Goal: Task Accomplishment & Management: Contribute content

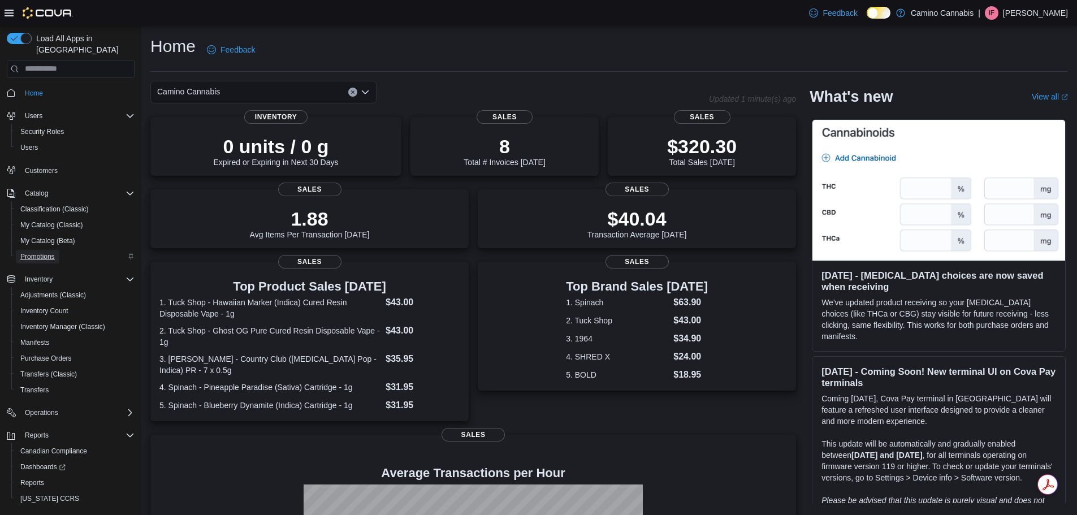
click at [47, 252] on span "Promotions" at bounding box center [37, 256] width 34 height 9
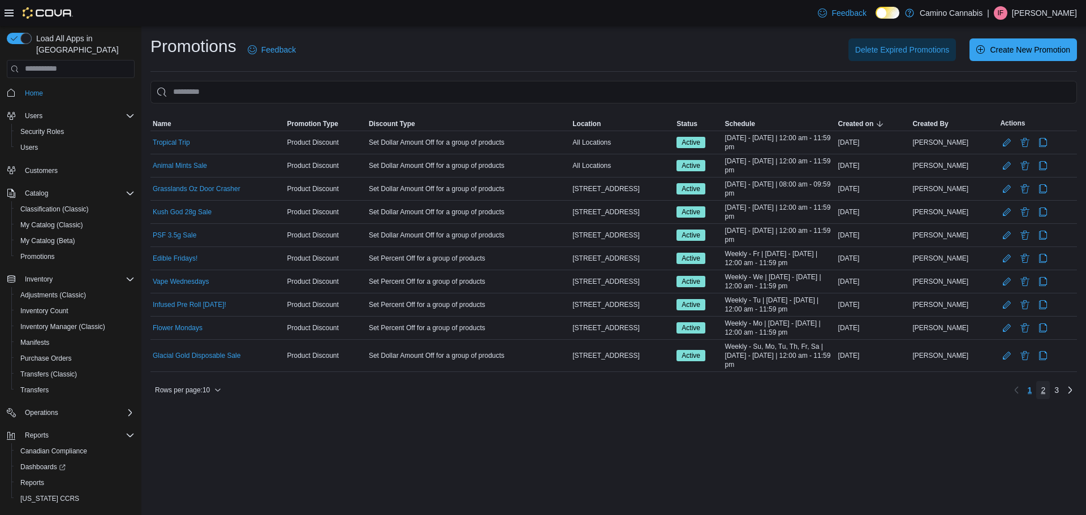
click at [1041, 390] on span "2" at bounding box center [1043, 390] width 5 height 11
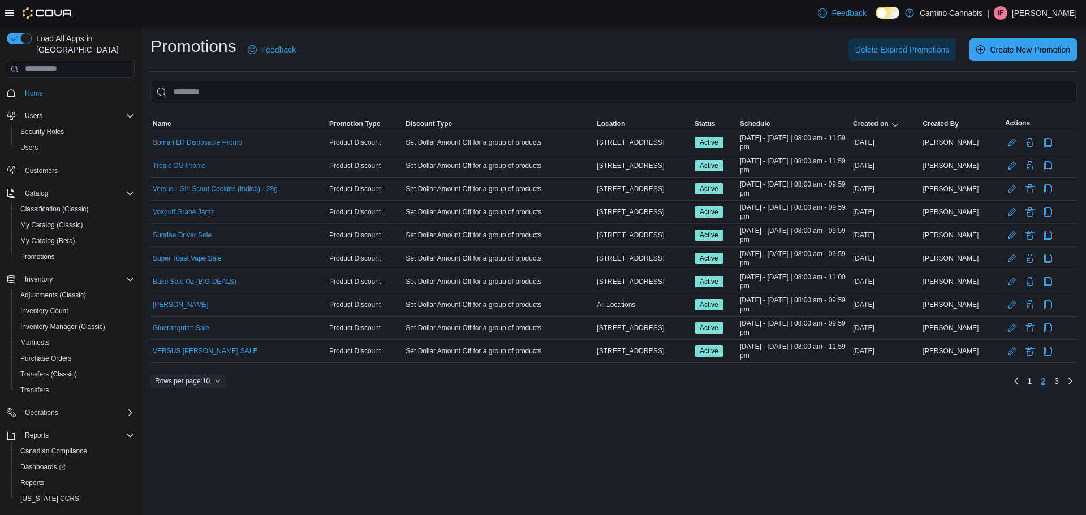
click at [217, 380] on icon "button" at bounding box center [217, 381] width 7 height 7
click at [205, 364] on button "50 rows" at bounding box center [196, 358] width 63 height 23
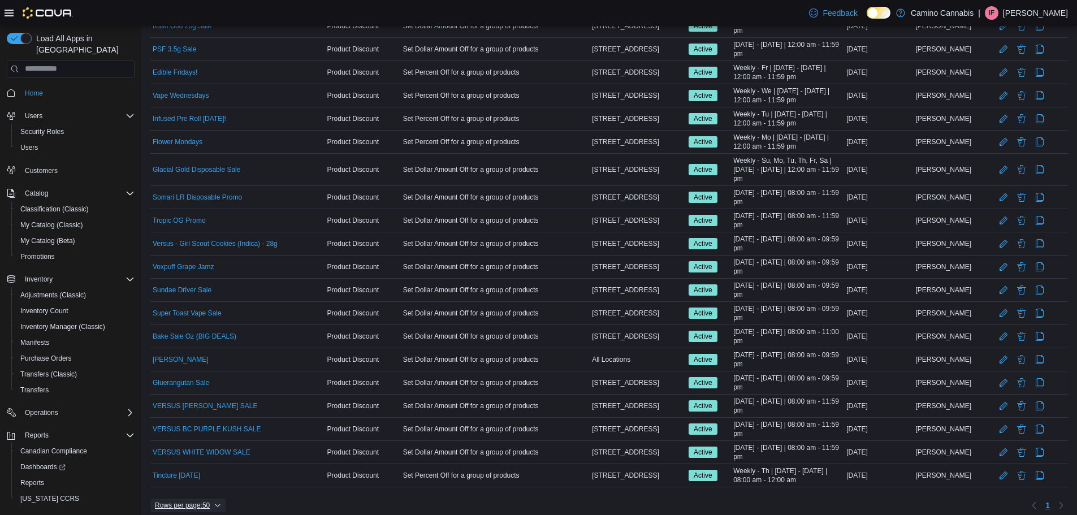
scroll to position [195, 0]
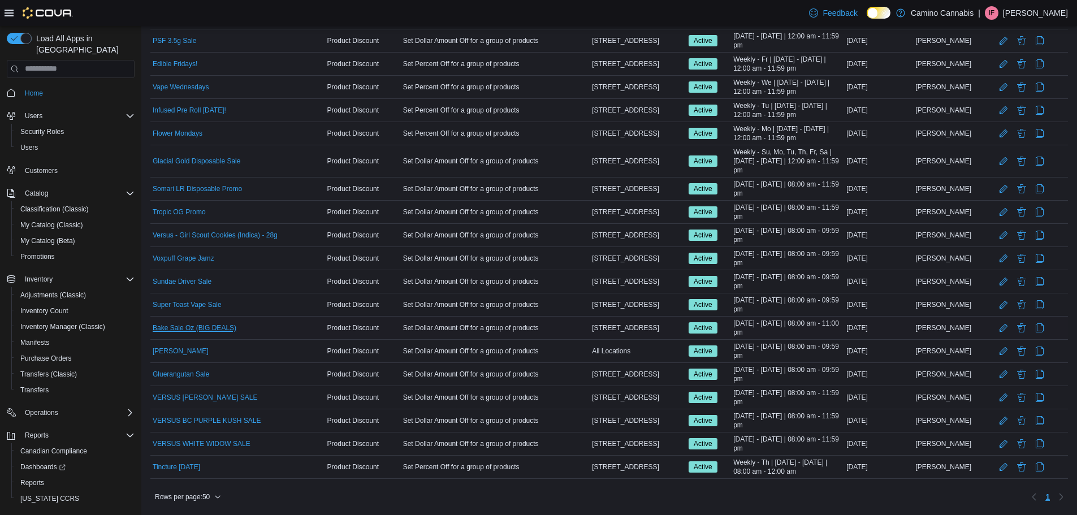
click at [205, 329] on link "Bake Sale Oz (BIG DEALS)" at bounding box center [195, 327] width 84 height 9
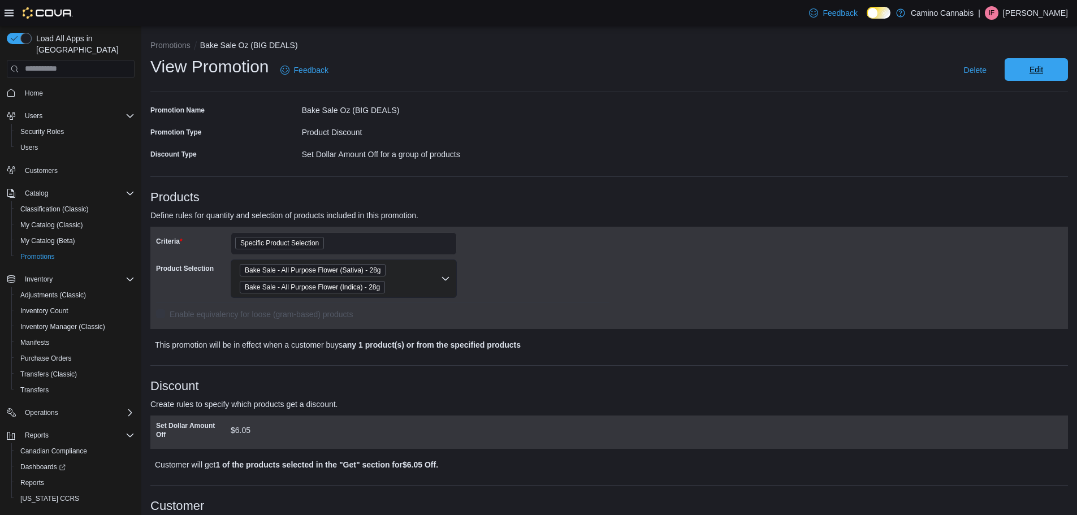
click at [1030, 63] on span "Edit" at bounding box center [1037, 69] width 50 height 23
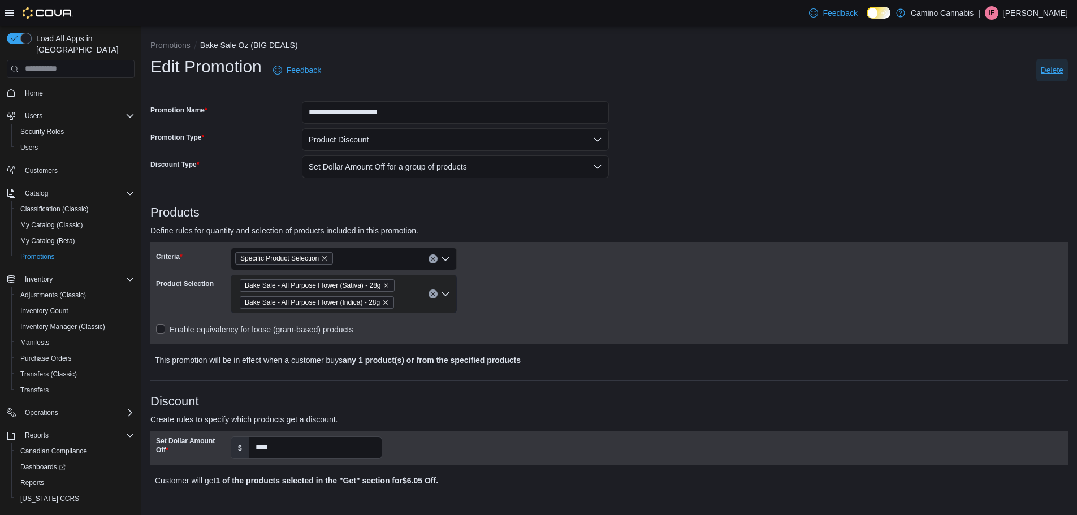
click at [1064, 70] on span "Delete" at bounding box center [1052, 69] width 23 height 11
click at [946, 77] on span "Delete" at bounding box center [958, 83] width 50 height 23
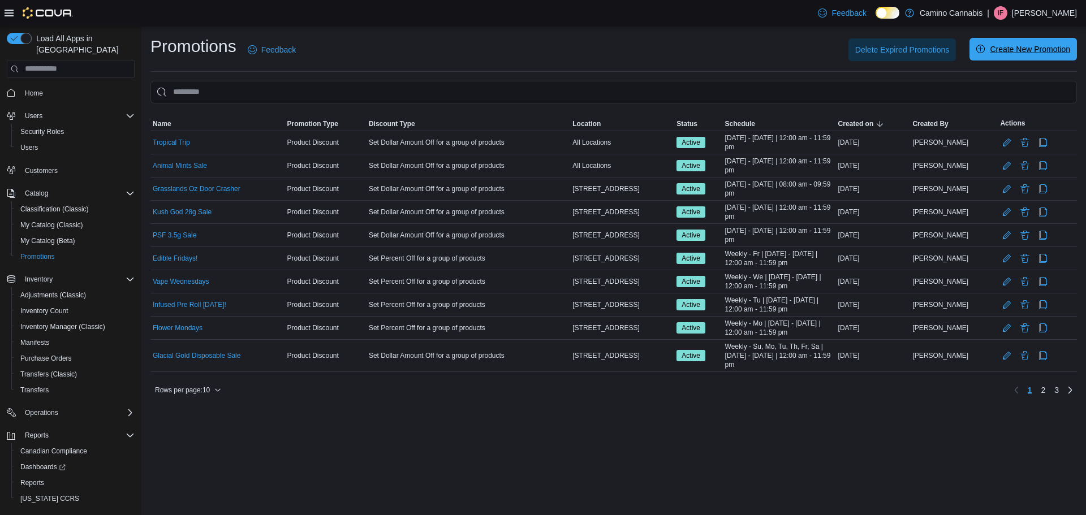
click at [1008, 57] on span "Create New Promotion" at bounding box center [1023, 49] width 94 height 23
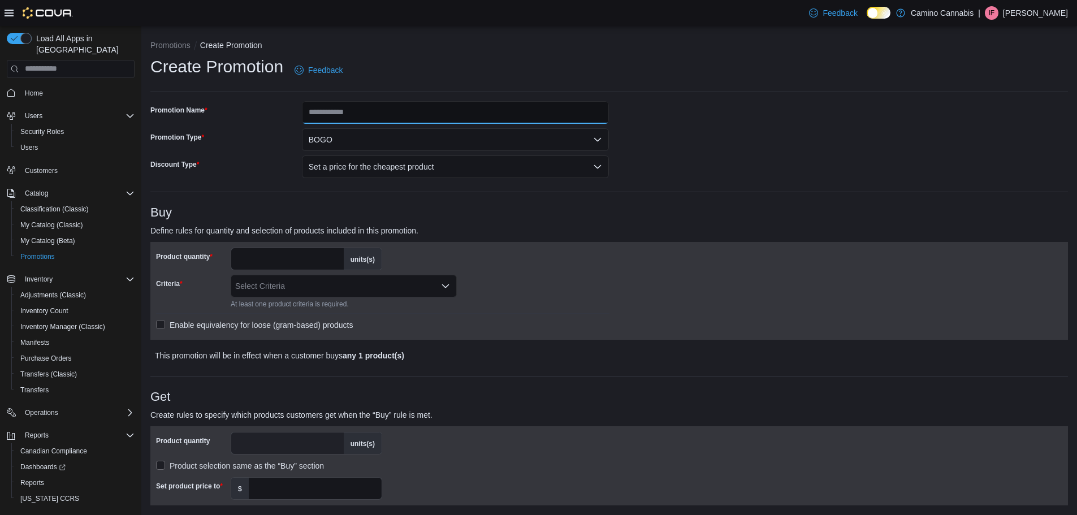
click at [378, 112] on input "Promotion Name" at bounding box center [456, 112] width 308 height 23
type input "*"
type input "**********"
click at [44, 252] on span "Promotions" at bounding box center [37, 256] width 34 height 9
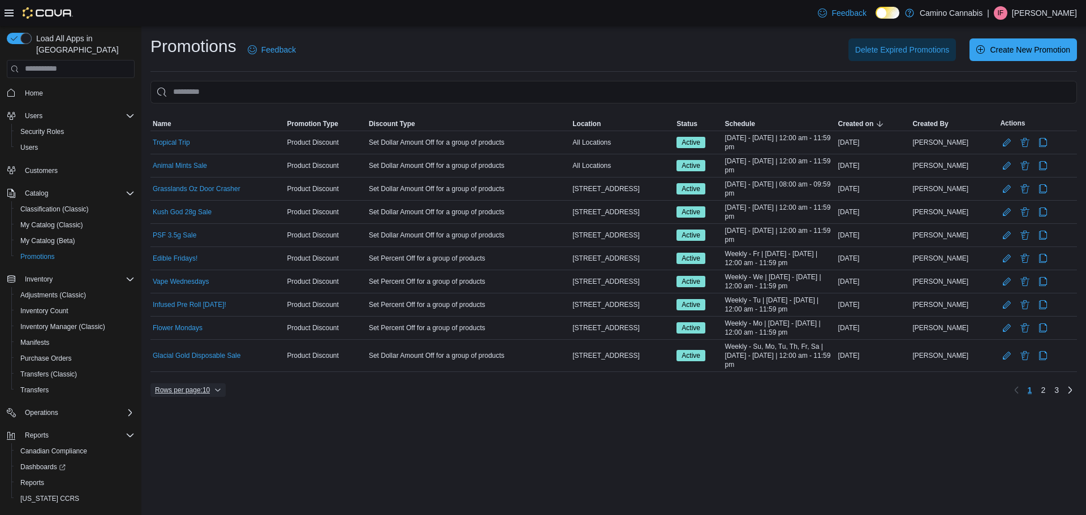
click at [200, 391] on span "Rows per page : 10" at bounding box center [182, 390] width 55 height 9
click at [198, 366] on span "50 rows" at bounding box center [203, 367] width 36 height 9
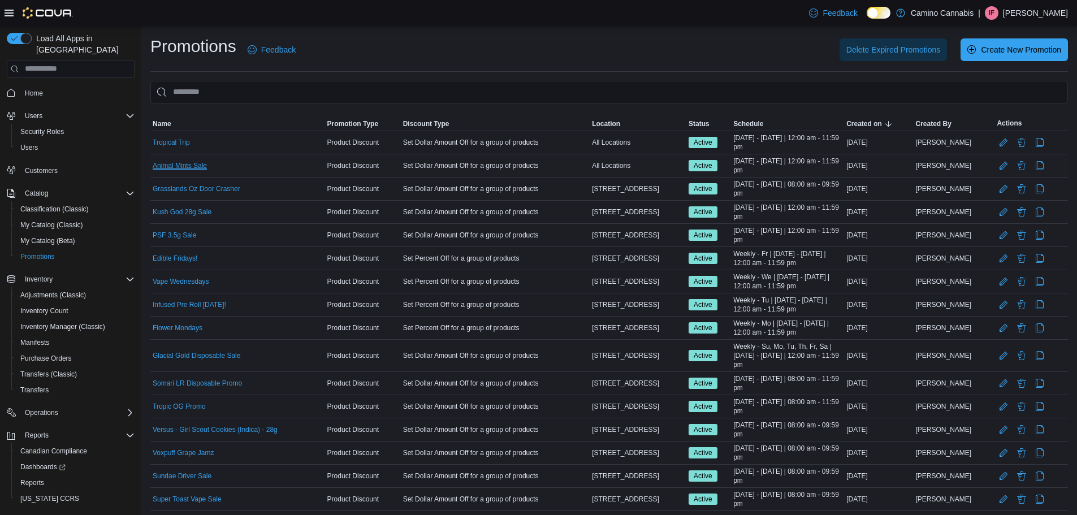
click at [198, 166] on link "Animal Mints Sale" at bounding box center [180, 165] width 54 height 9
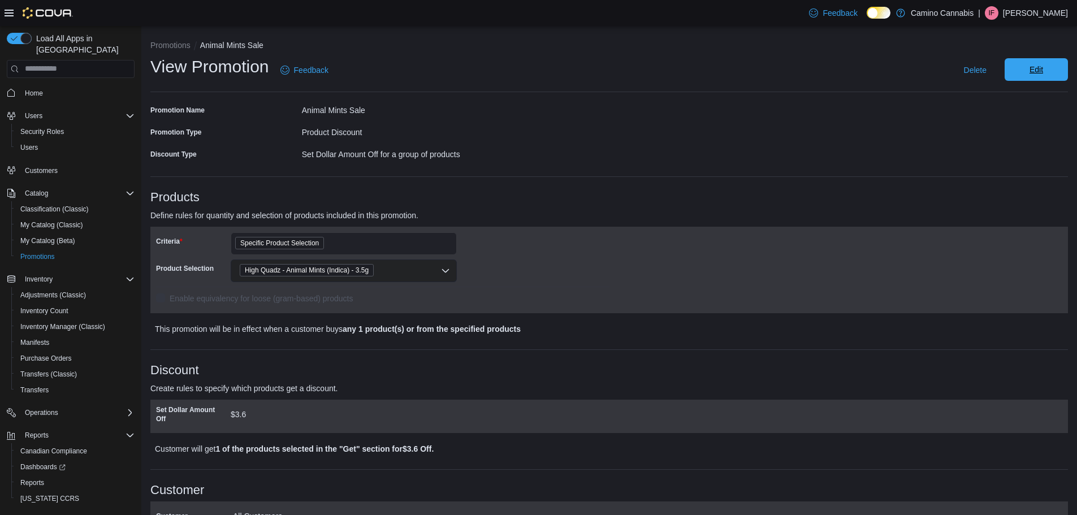
click at [1061, 69] on span "Edit" at bounding box center [1037, 69] width 50 height 23
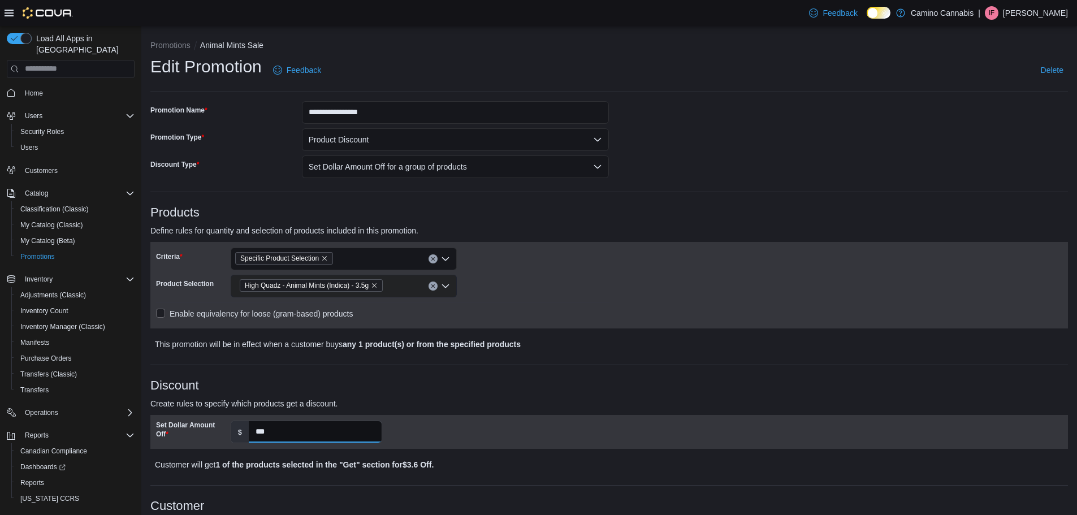
drag, startPoint x: 274, startPoint y: 430, endPoint x: 49, endPoint y: 254, distance: 286.1
click at [88, 357] on div "**********" at bounding box center [538, 454] width 1077 height 857
type input "*"
click at [534, 403] on p "Create rules to specify which products get a discount." at bounding box center [494, 404] width 688 height 14
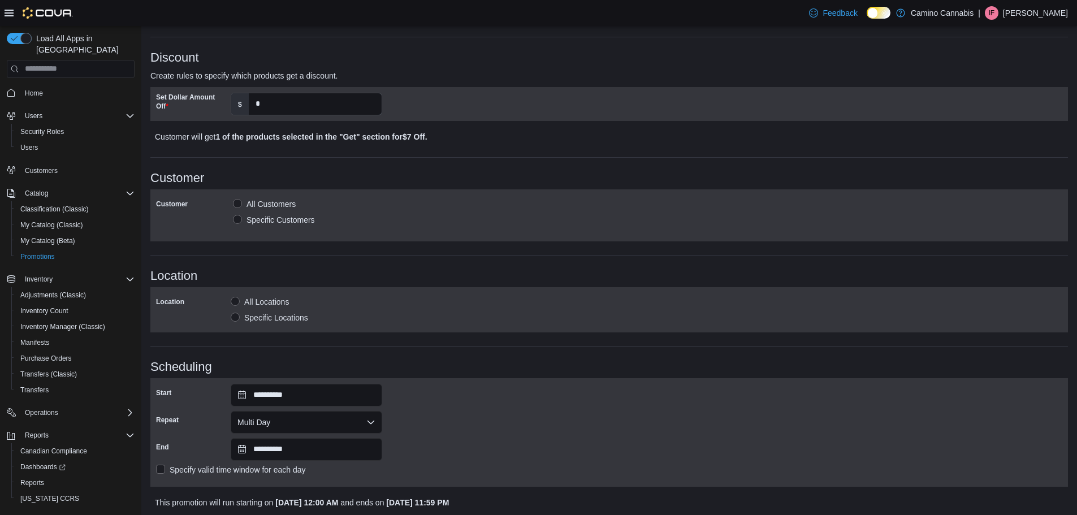
scroll to position [368, 0]
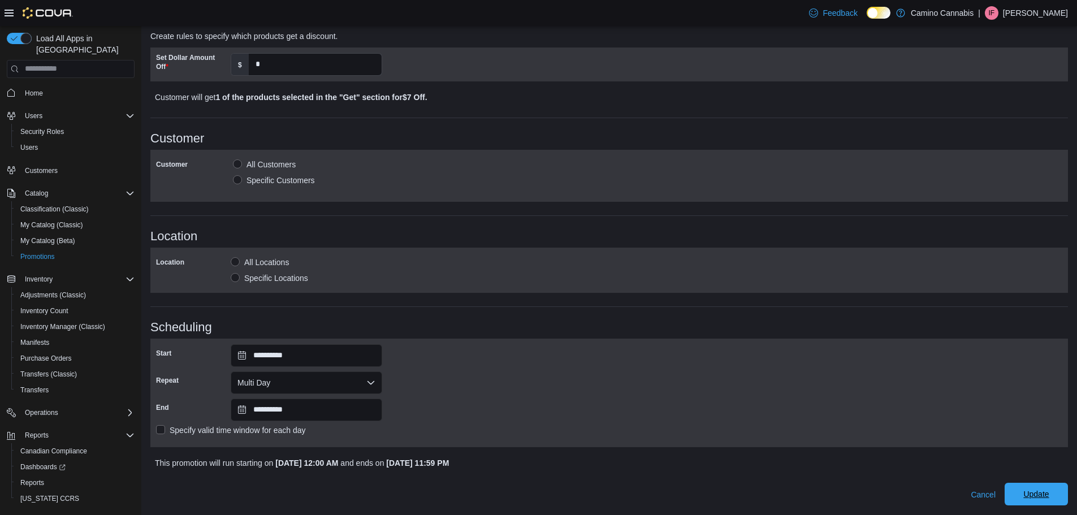
click at [1041, 486] on span "Update" at bounding box center [1037, 494] width 50 height 23
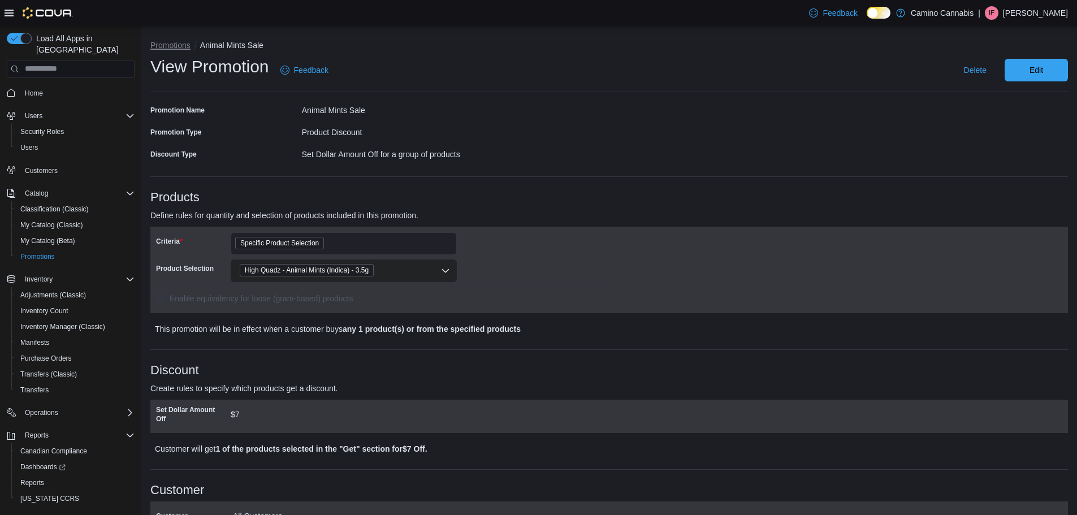
click at [176, 45] on button "Promotions" at bounding box center [170, 45] width 40 height 9
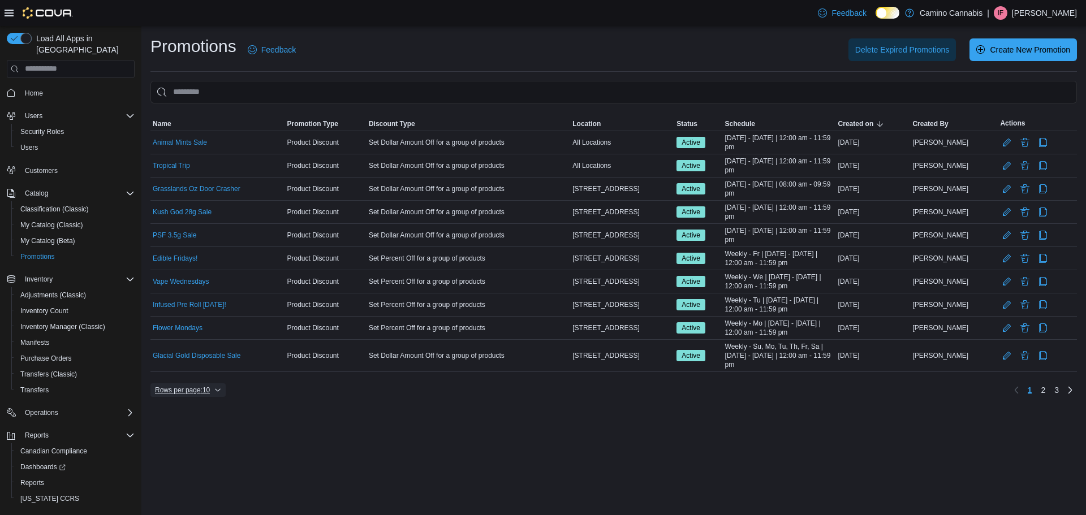
click at [208, 392] on span "Rows per page : 10" at bounding box center [182, 390] width 55 height 9
click at [198, 372] on span "50 rows" at bounding box center [203, 367] width 36 height 9
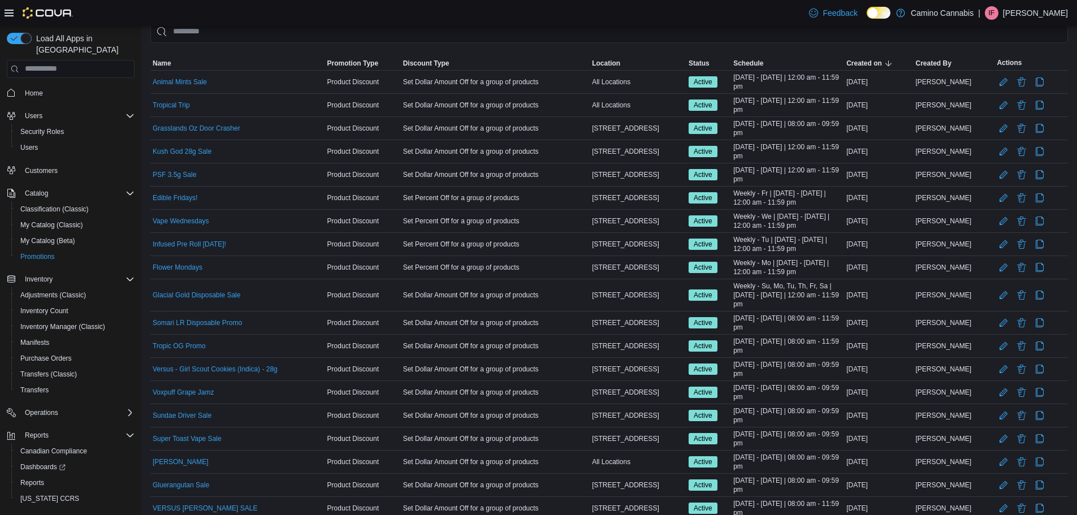
scroll to position [58, 0]
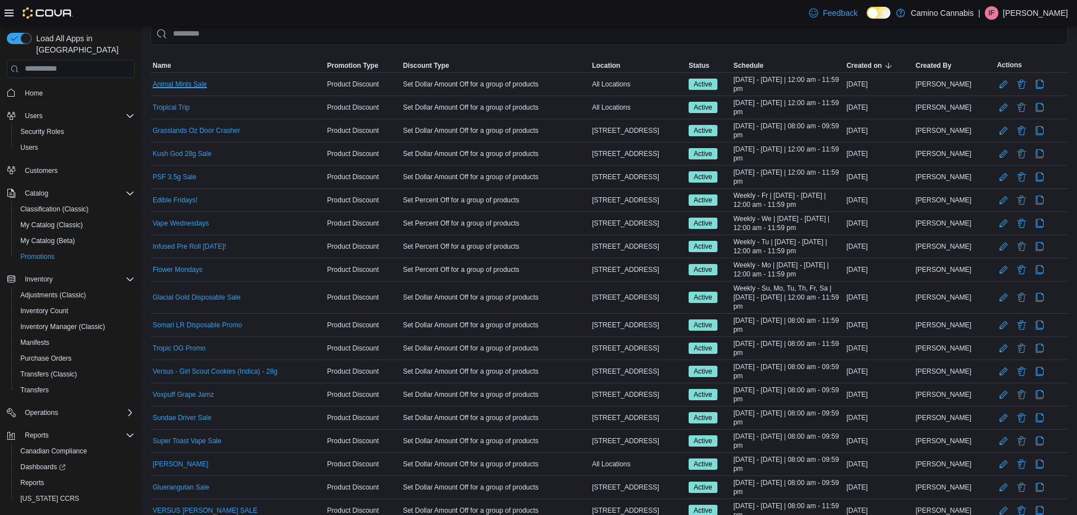
click at [184, 81] on link "Animal Mints Sale" at bounding box center [180, 84] width 54 height 9
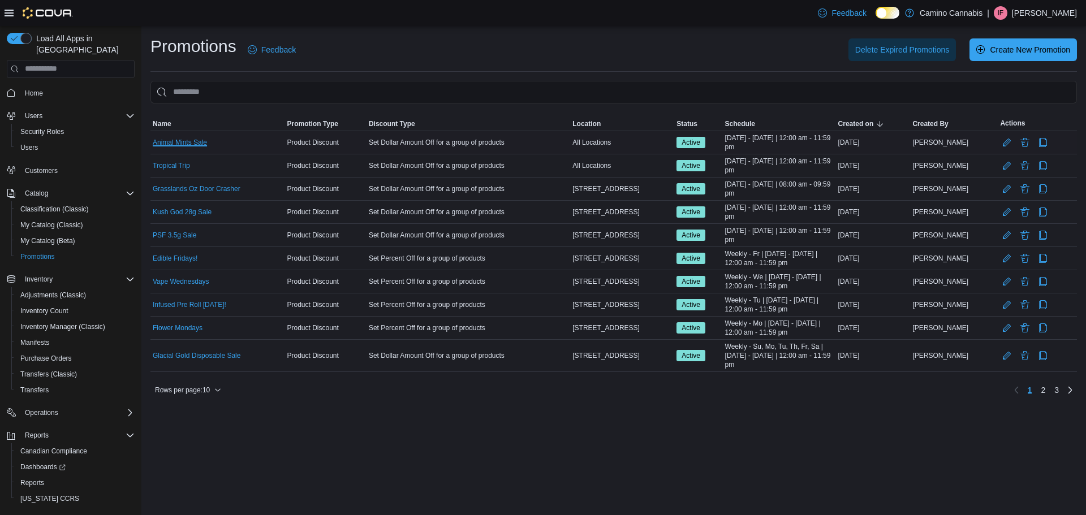
click at [184, 138] on link "Animal Mints Sale" at bounding box center [180, 142] width 54 height 9
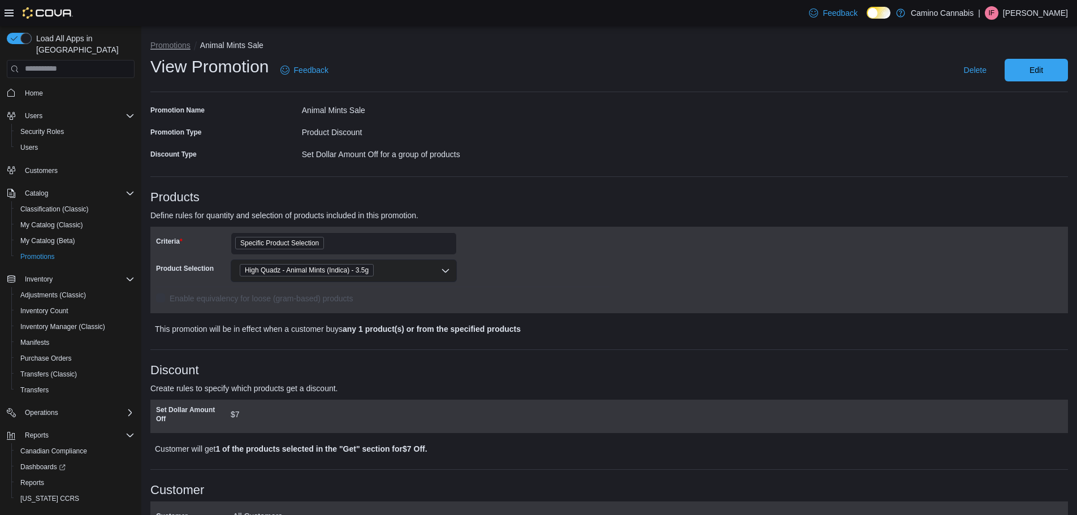
click at [180, 45] on button "Promotions" at bounding box center [170, 45] width 40 height 9
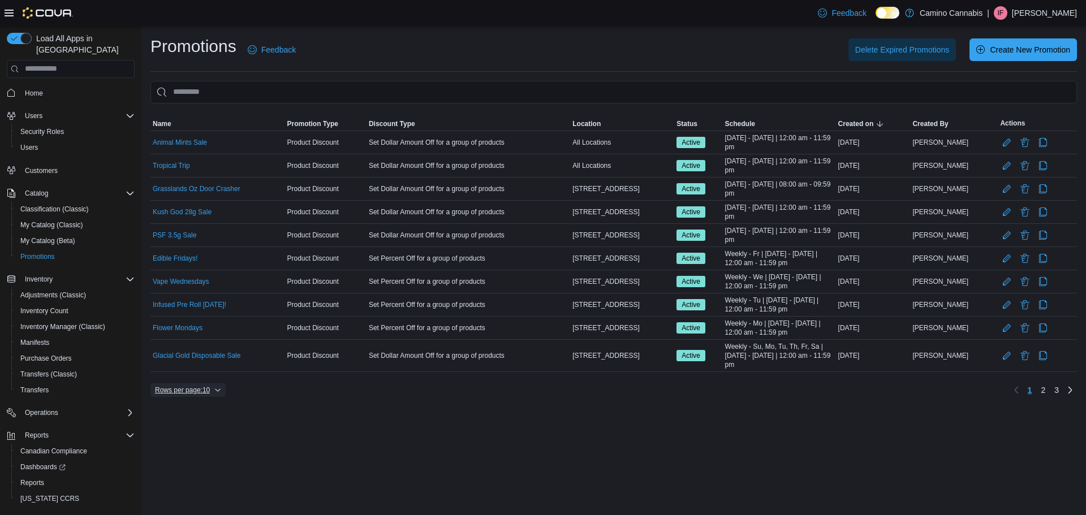
click at [219, 384] on span "Rows per page : 10" at bounding box center [188, 390] width 66 height 14
click at [195, 373] on button "50 rows" at bounding box center [196, 367] width 63 height 23
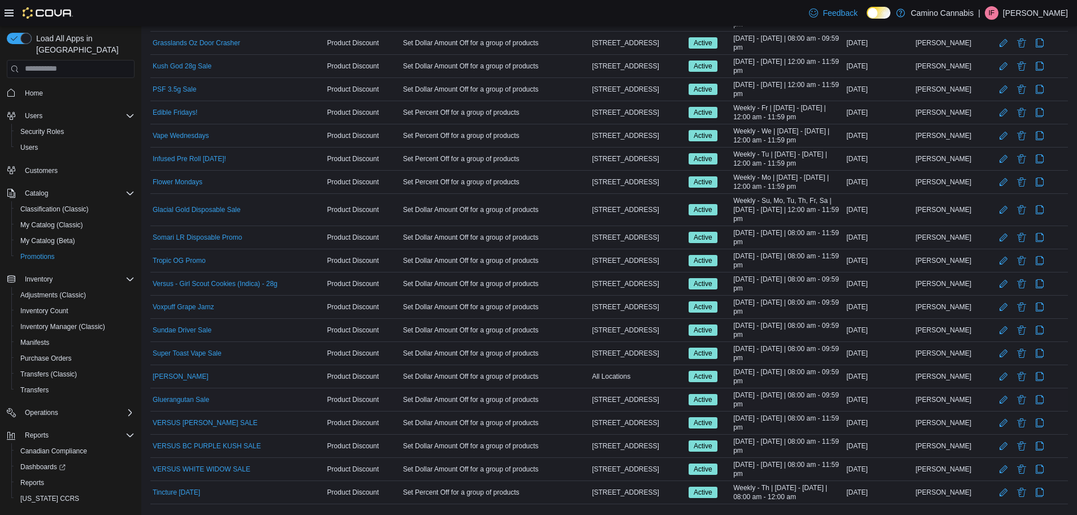
scroll to position [170, 0]
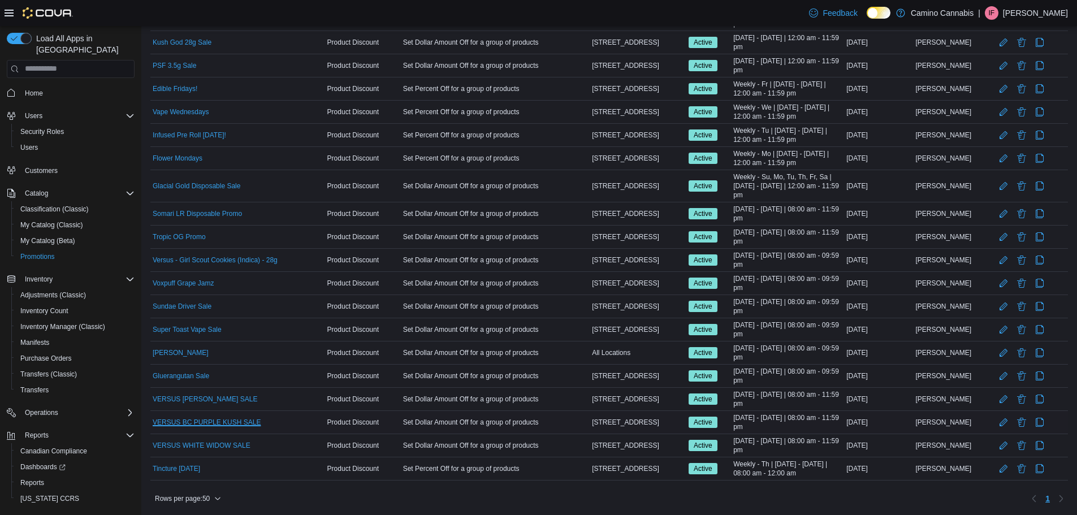
click at [218, 424] on link "VERSUS BC PURPLE KUSH SALE" at bounding box center [207, 422] width 108 height 9
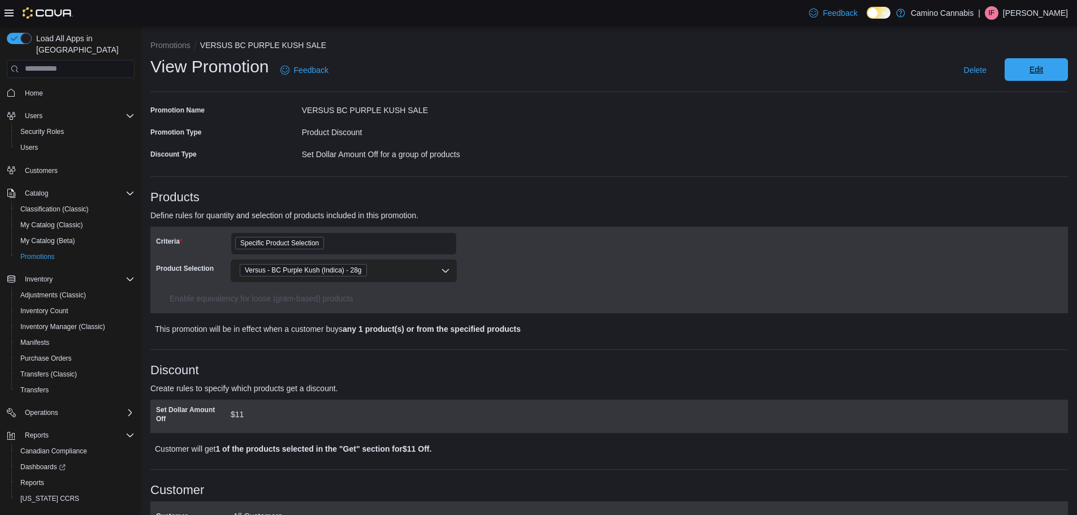
click at [1061, 75] on span "Edit" at bounding box center [1037, 69] width 50 height 23
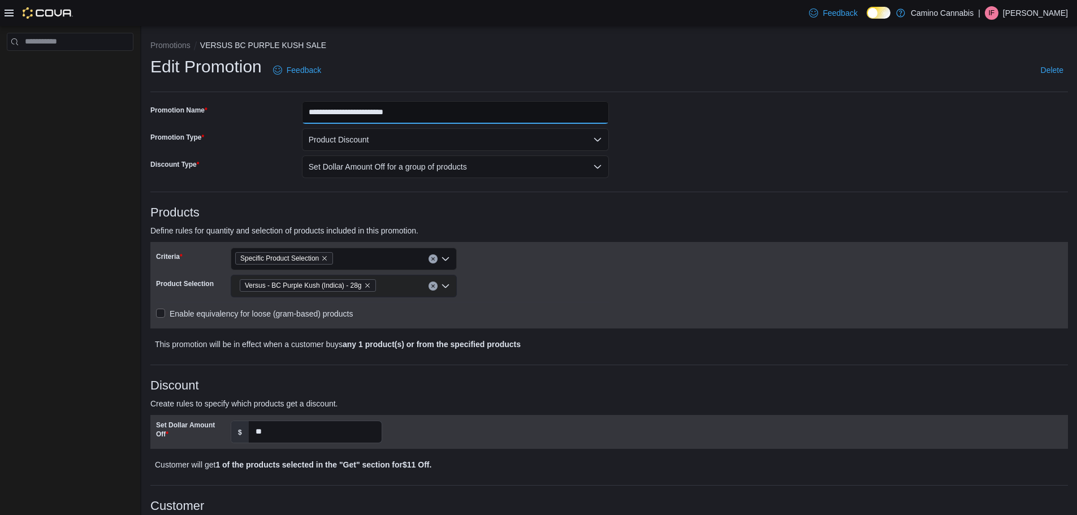
click at [401, 114] on input "**********" at bounding box center [456, 112] width 308 height 23
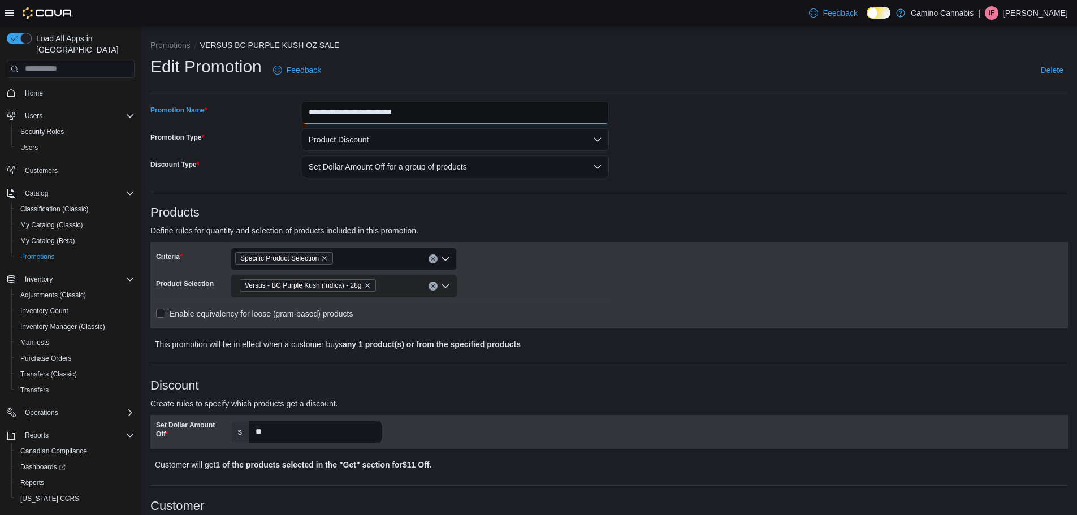
type input "**********"
click at [776, 235] on p "Define rules for quantity and selection of products included in this promotion." at bounding box center [494, 231] width 688 height 14
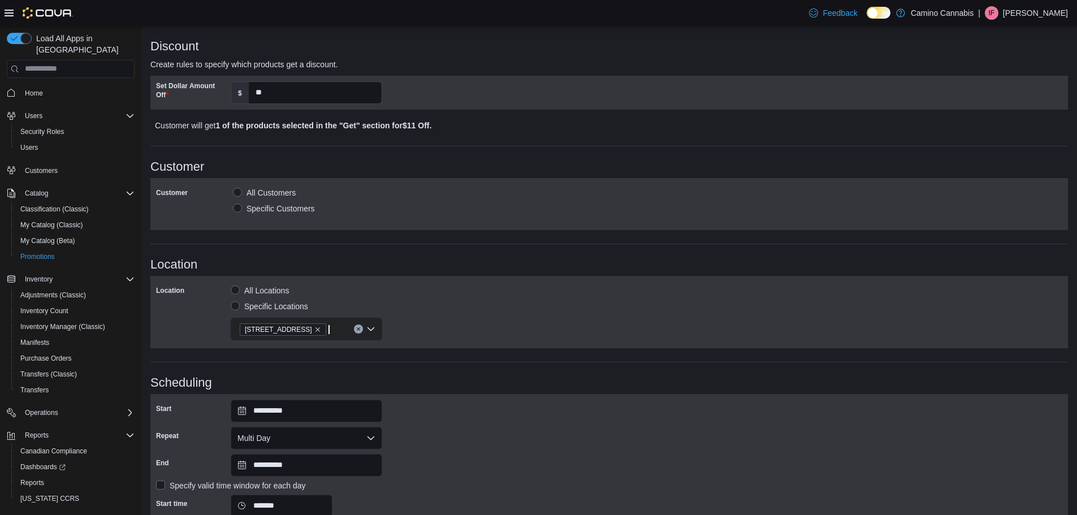
scroll to position [447, 0]
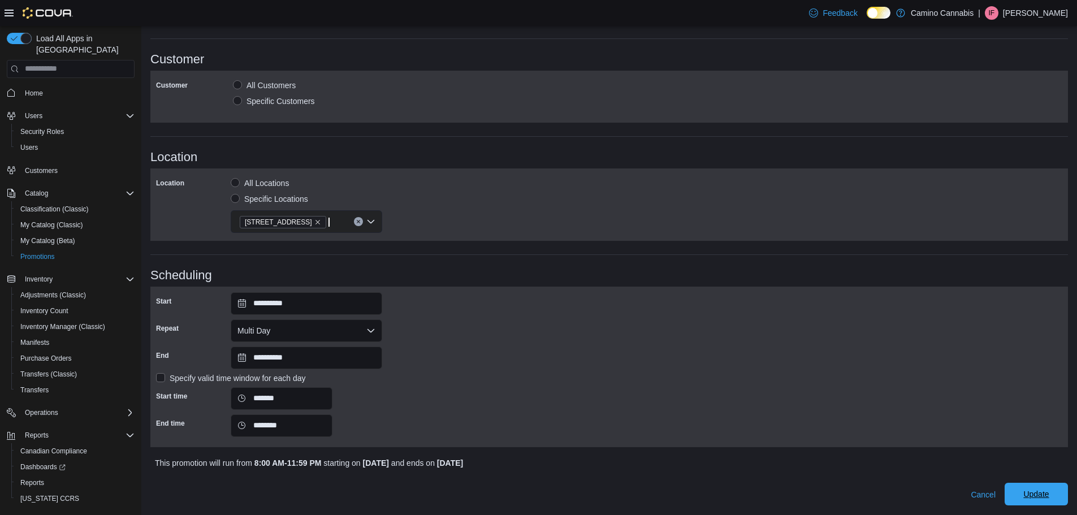
click at [1042, 497] on span "Update" at bounding box center [1036, 494] width 25 height 11
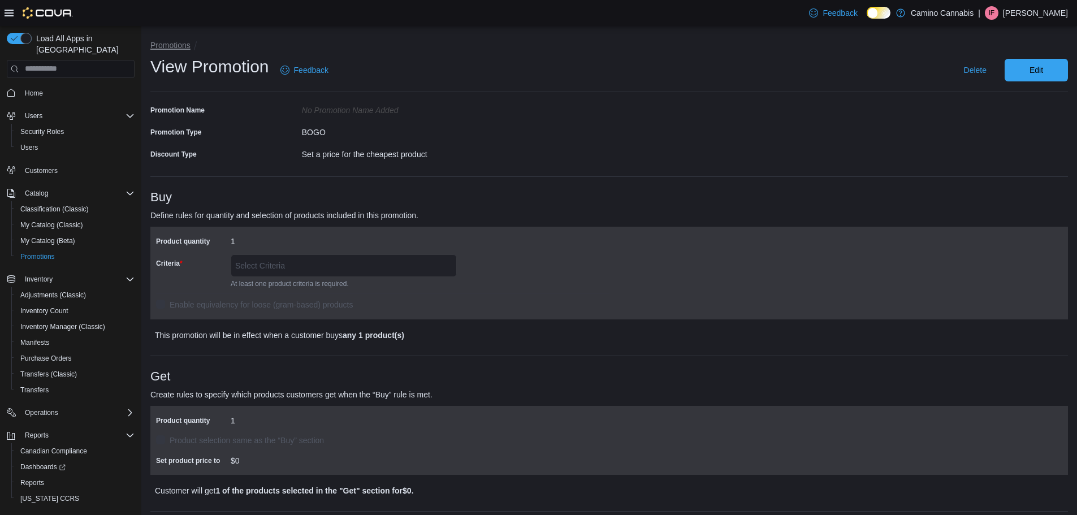
click at [174, 46] on button "Promotions" at bounding box center [170, 45] width 40 height 9
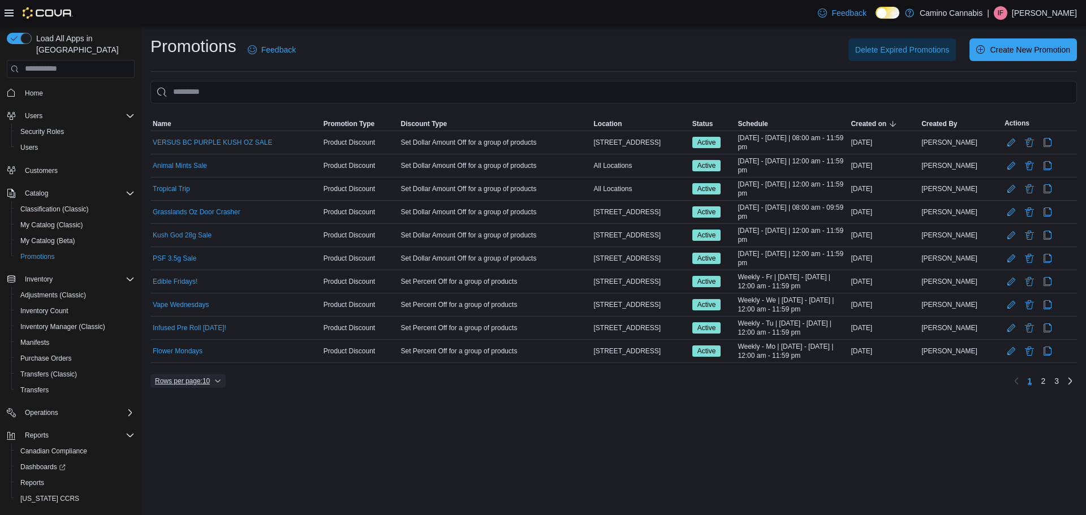
click at [216, 385] on span "Rows per page : 10" at bounding box center [188, 381] width 66 height 14
click at [214, 367] on button "50 rows" at bounding box center [196, 358] width 63 height 23
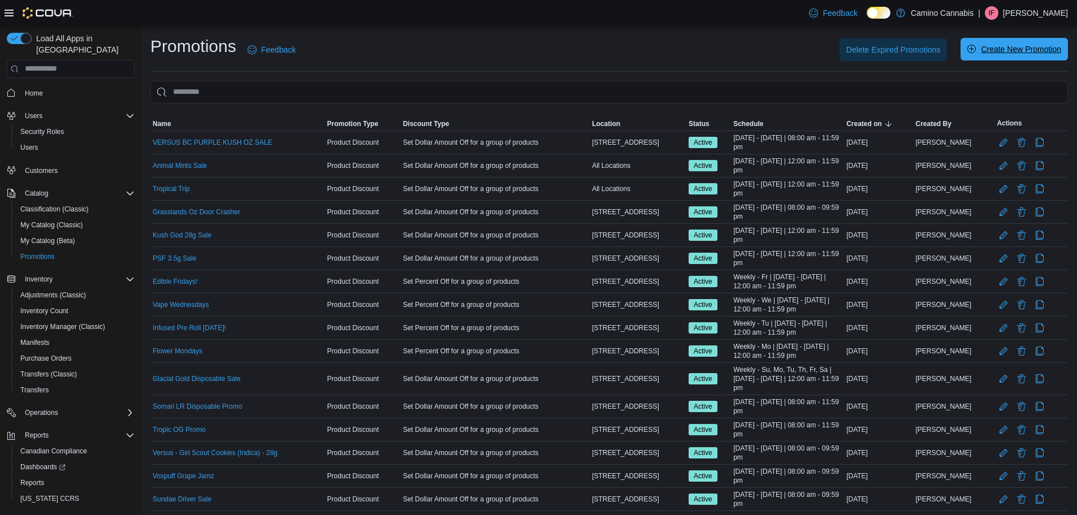
click at [1044, 49] on span "Create New Promotion" at bounding box center [1021, 49] width 80 height 11
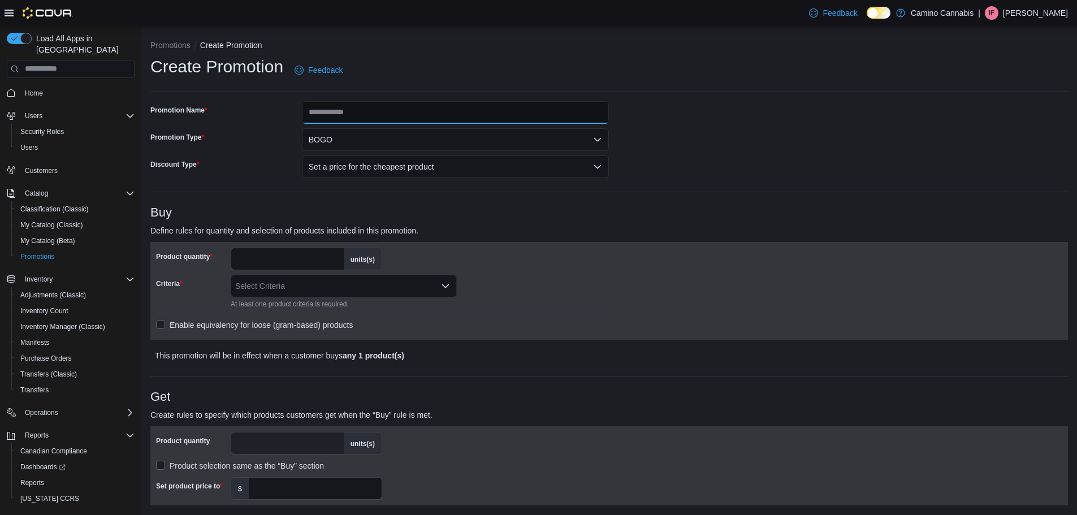
click at [359, 115] on input "Promotion Name" at bounding box center [456, 112] width 308 height 23
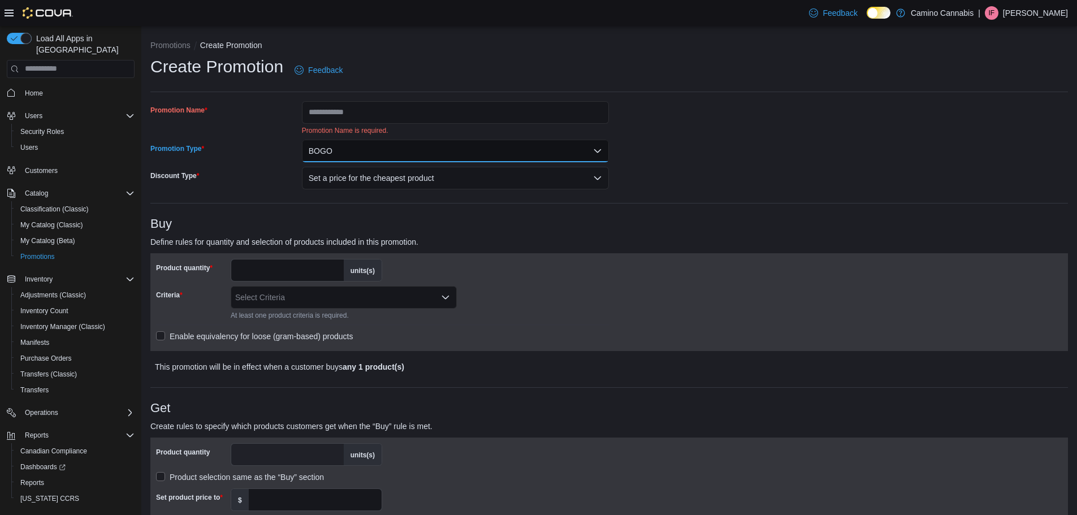
click at [331, 132] on div "Promotion Name Promotion Name is required. Promotion Type BOGO Discount Type Se…" at bounding box center [379, 145] width 459 height 88
click at [329, 150] on button "BOGO" at bounding box center [456, 151] width 308 height 23
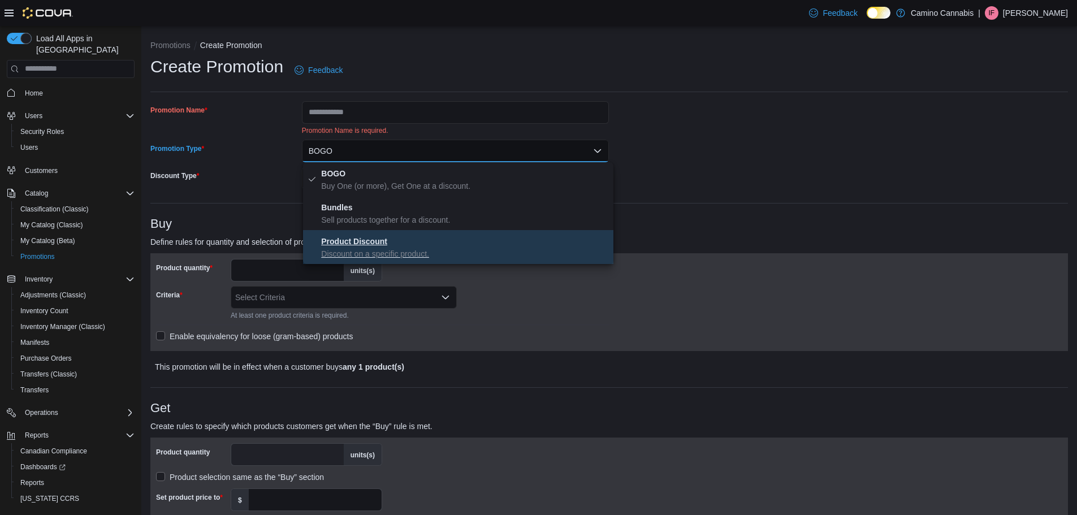
click at [348, 245] on strong "Product Discount" at bounding box center [354, 241] width 66 height 9
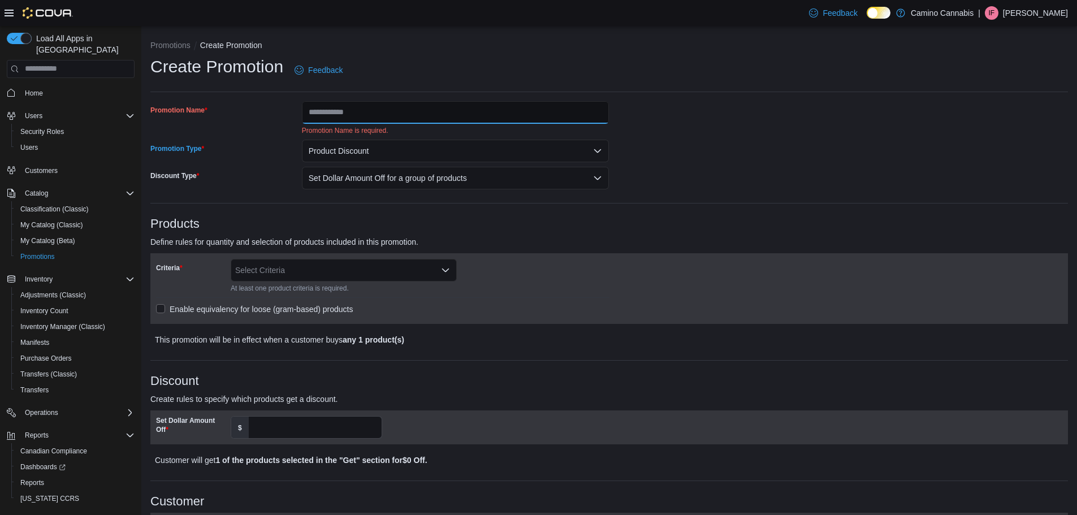
click at [340, 118] on input "Promotion Name" at bounding box center [456, 112] width 308 height 23
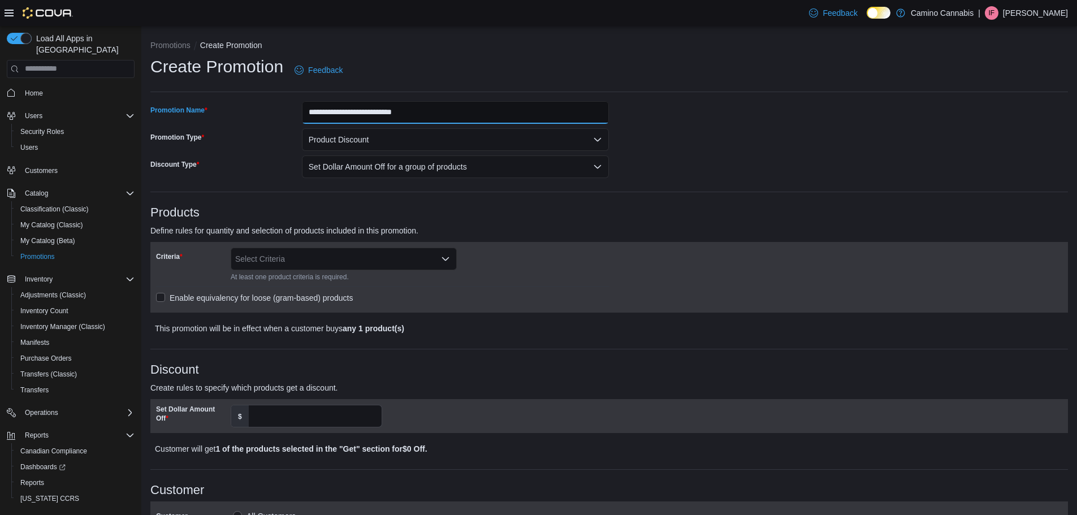
type input "**********"
click at [287, 256] on div "Select Criteria" at bounding box center [344, 259] width 226 height 23
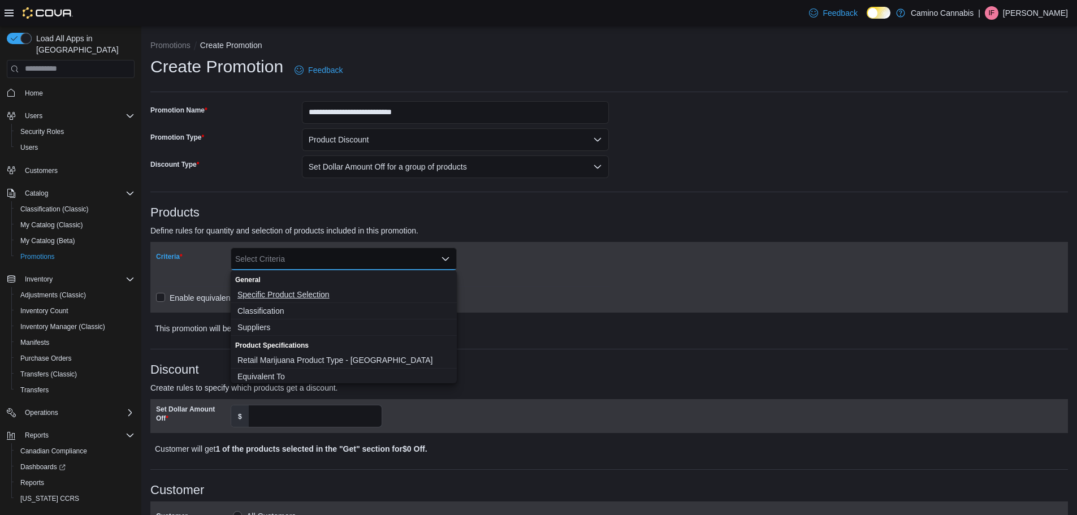
click at [283, 293] on span "Specific Product Selection" at bounding box center [344, 294] width 213 height 11
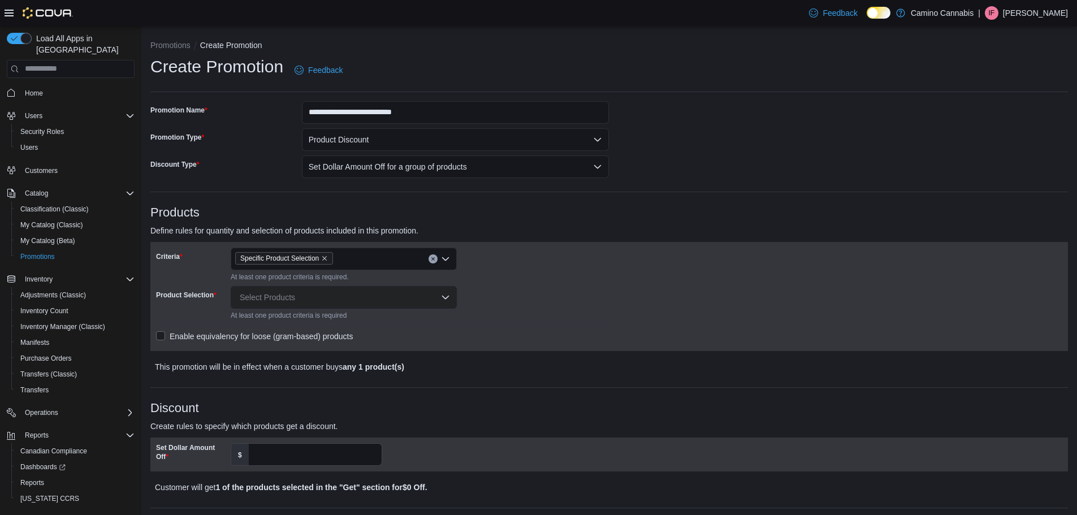
click at [179, 303] on div "Product Selection" at bounding box center [191, 303] width 70 height 34
click at [268, 299] on div "Select Products" at bounding box center [344, 297] width 226 height 23
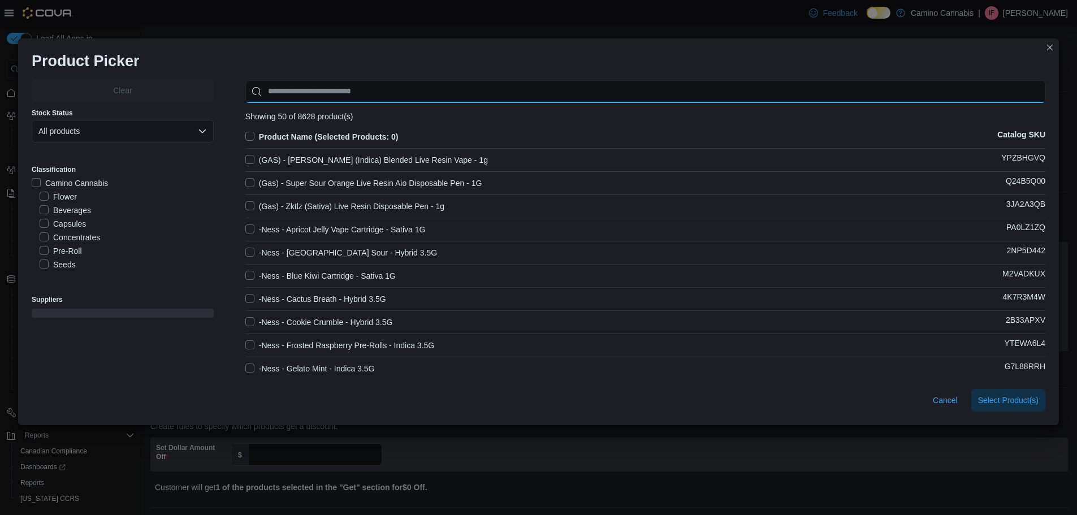
click at [321, 86] on input "Use aria labels when no actual label is in use" at bounding box center [645, 91] width 800 height 23
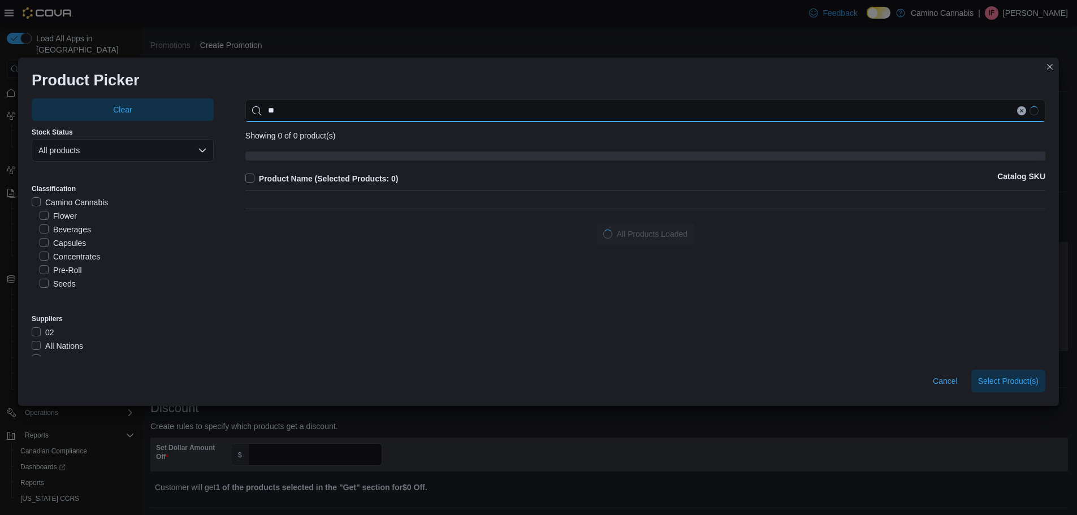
type input "*"
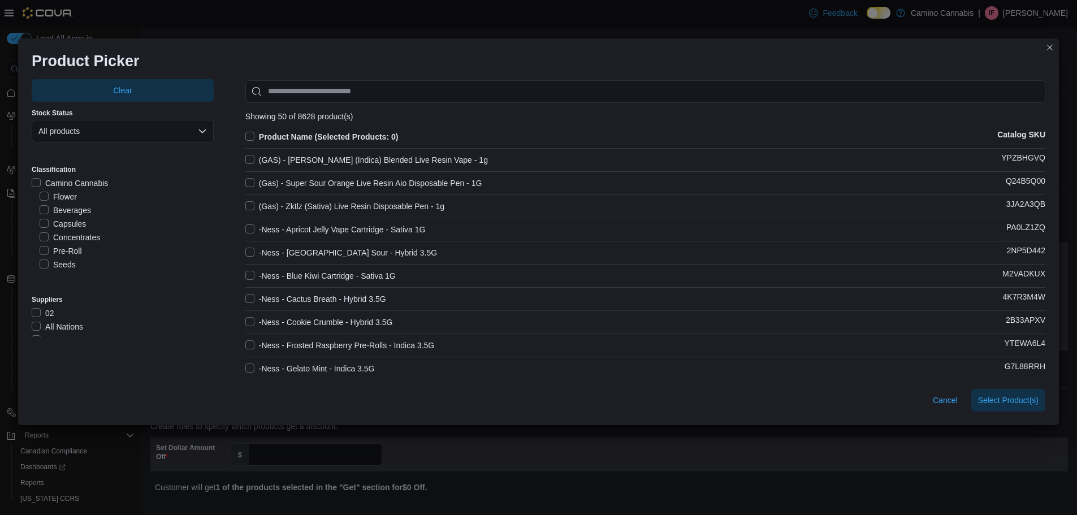
click at [40, 199] on label "Flower" at bounding box center [58, 197] width 37 height 14
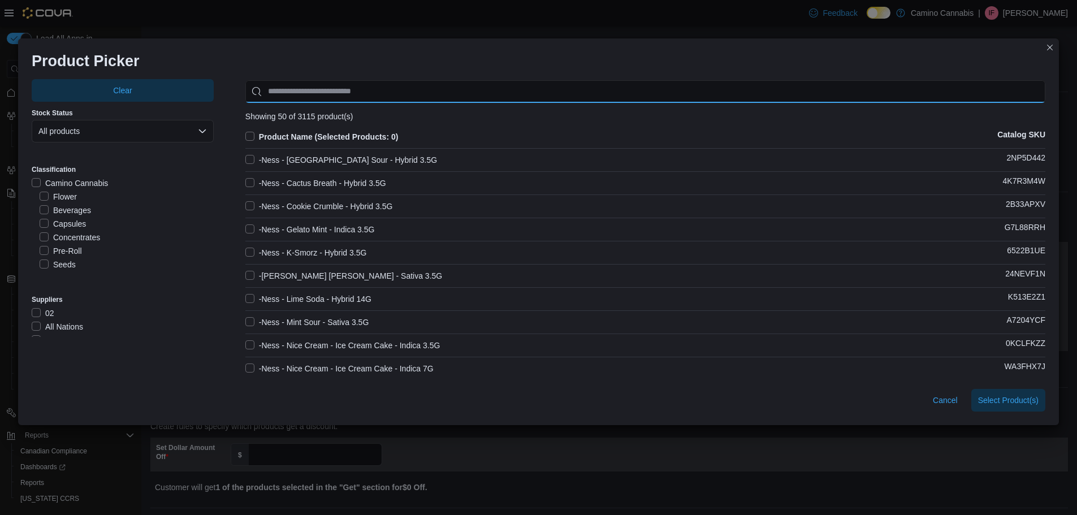
click at [316, 87] on input "Use aria labels when no actual label is in use" at bounding box center [645, 91] width 800 height 23
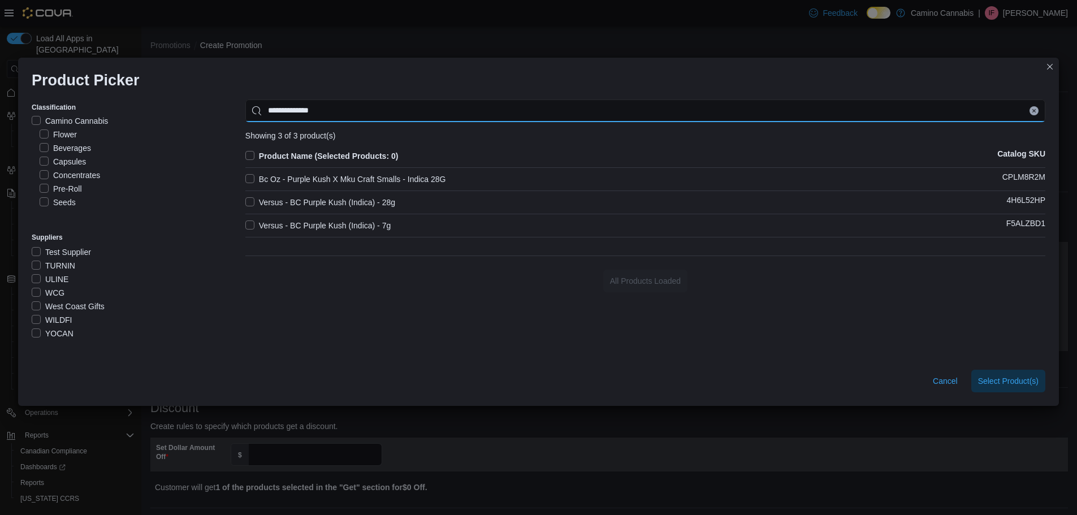
type input "**********"
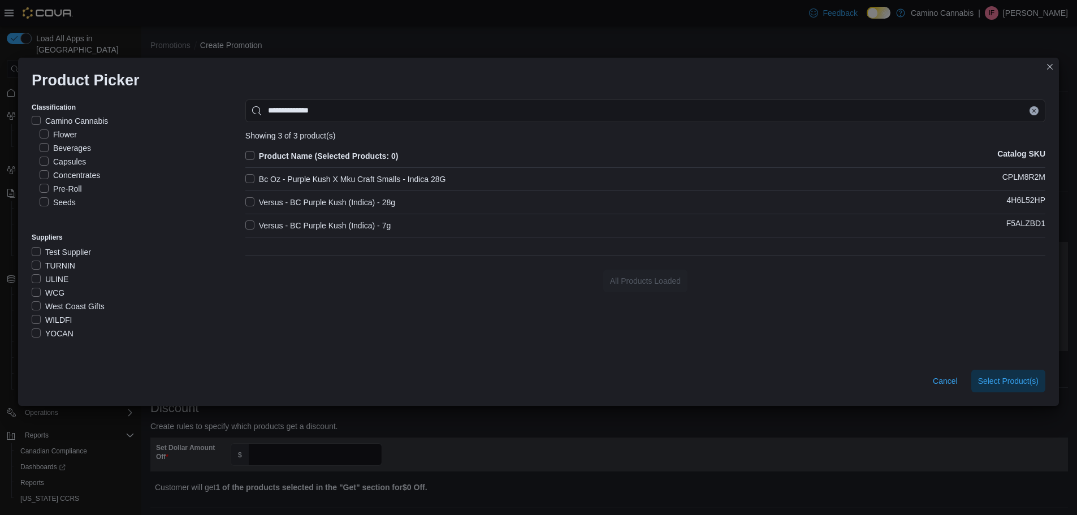
click at [250, 223] on label "Versus - BC Purple Kush (Indica) - 7g" at bounding box center [317, 226] width 145 height 14
click at [1001, 373] on span "Select 1 Product(s)" at bounding box center [1005, 380] width 67 height 23
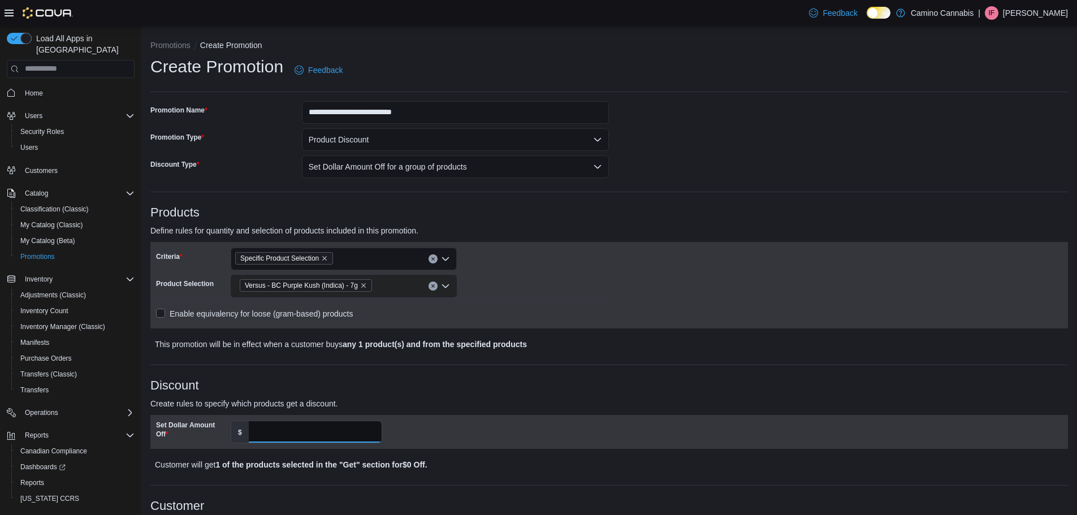
click at [333, 424] on input "Set Dollar Amount Off" at bounding box center [315, 431] width 133 height 21
type input "****"
click at [417, 392] on h3 "Discount" at bounding box center [609, 386] width 918 height 14
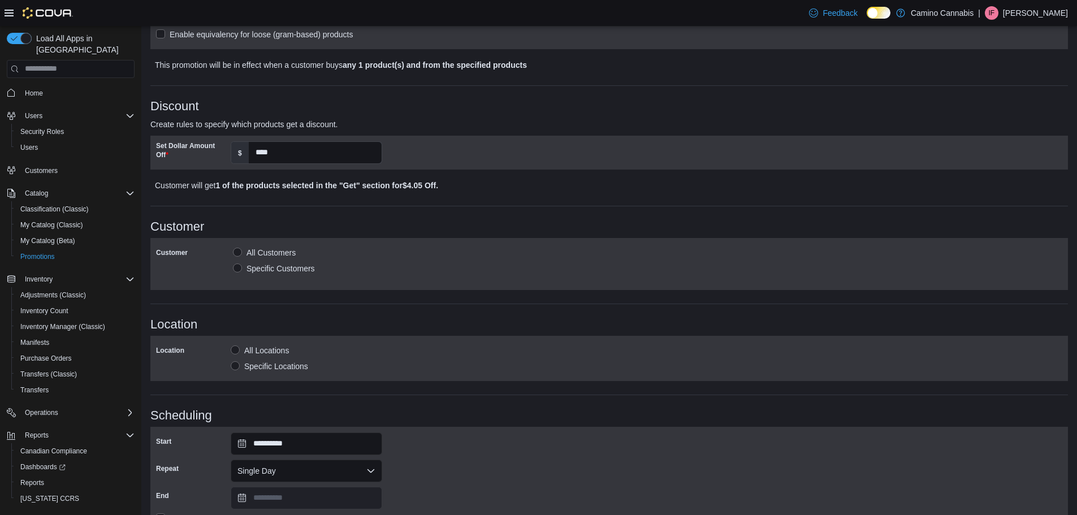
scroll to position [339, 0]
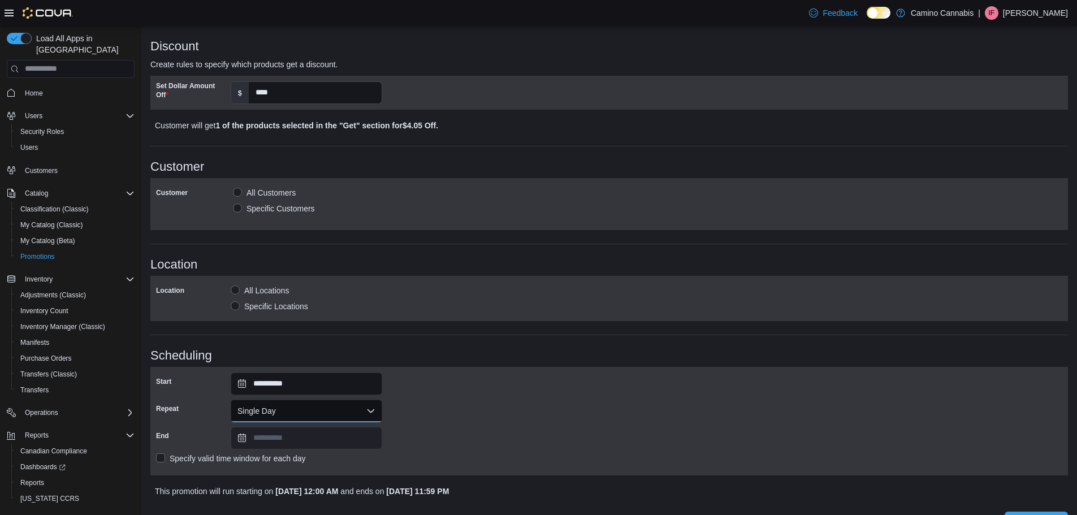
click at [301, 407] on button "Single Day" at bounding box center [307, 411] width 152 height 23
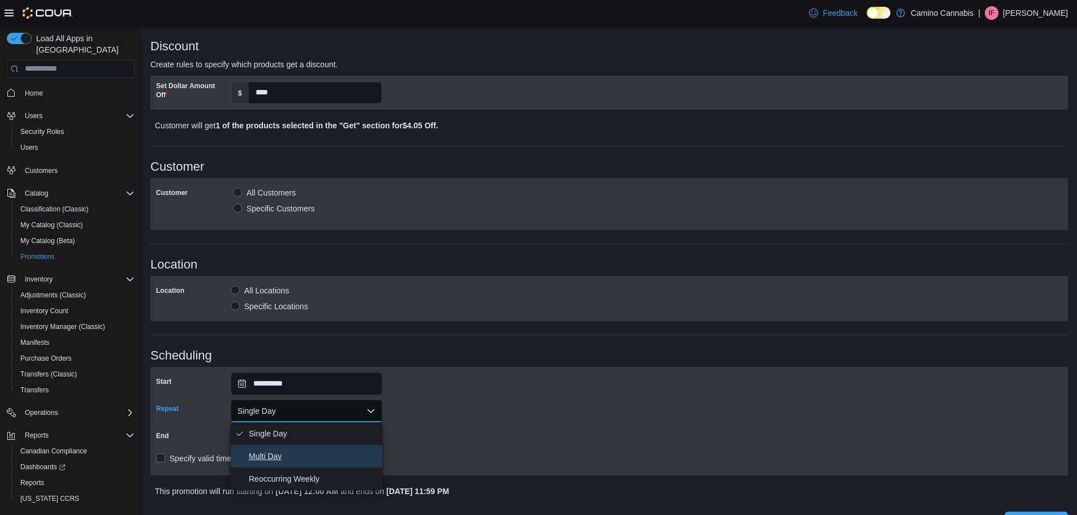
click at [266, 454] on span "Multi Day" at bounding box center [313, 457] width 129 height 14
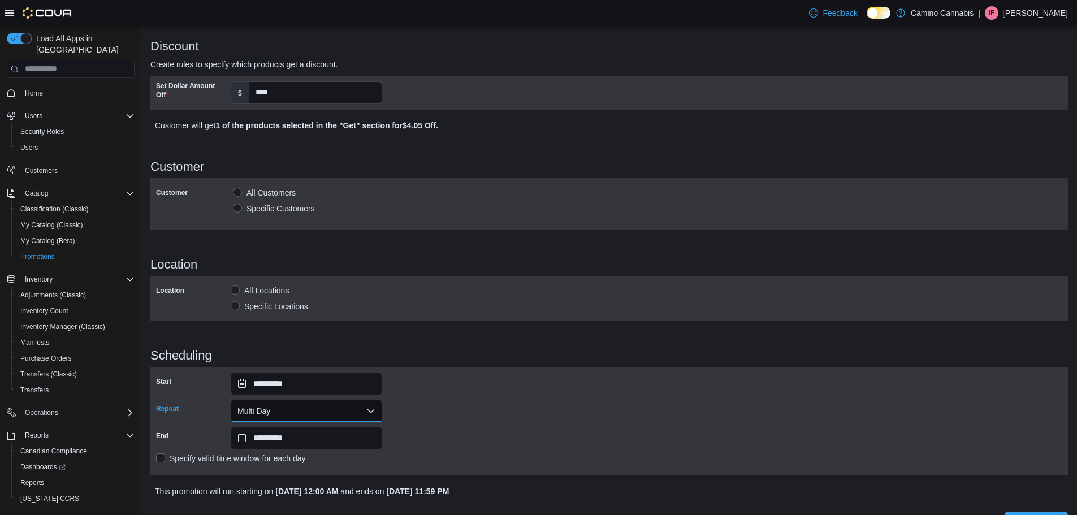
click at [286, 408] on button "Multi Day" at bounding box center [307, 411] width 152 height 23
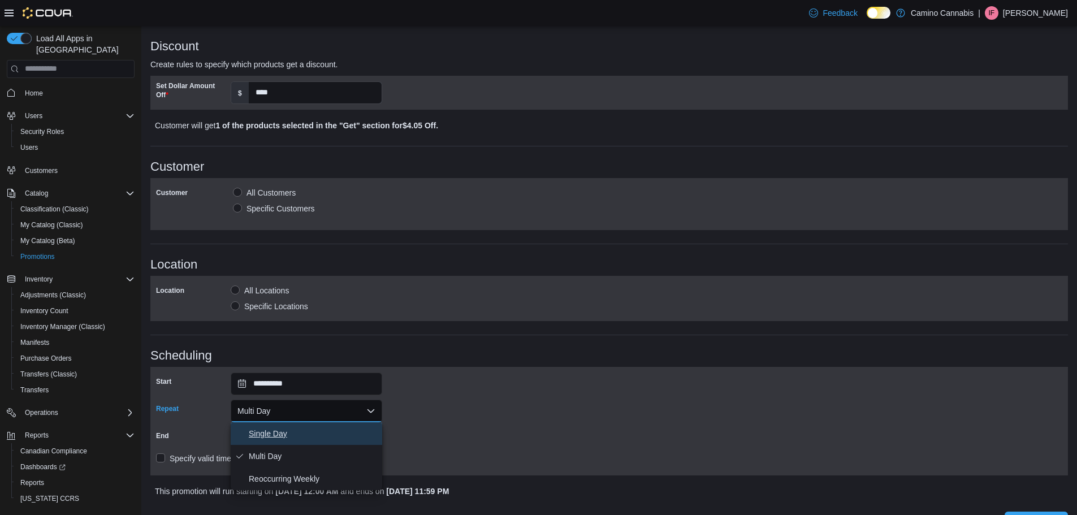
click at [279, 429] on span "Single Day" at bounding box center [313, 434] width 129 height 14
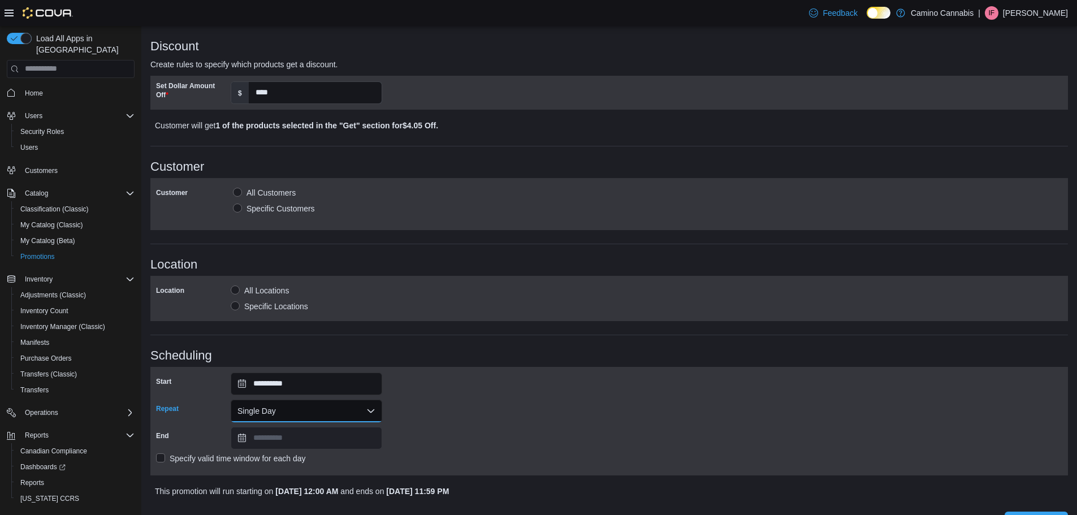
click at [282, 411] on button "Single Day" at bounding box center [307, 411] width 152 height 23
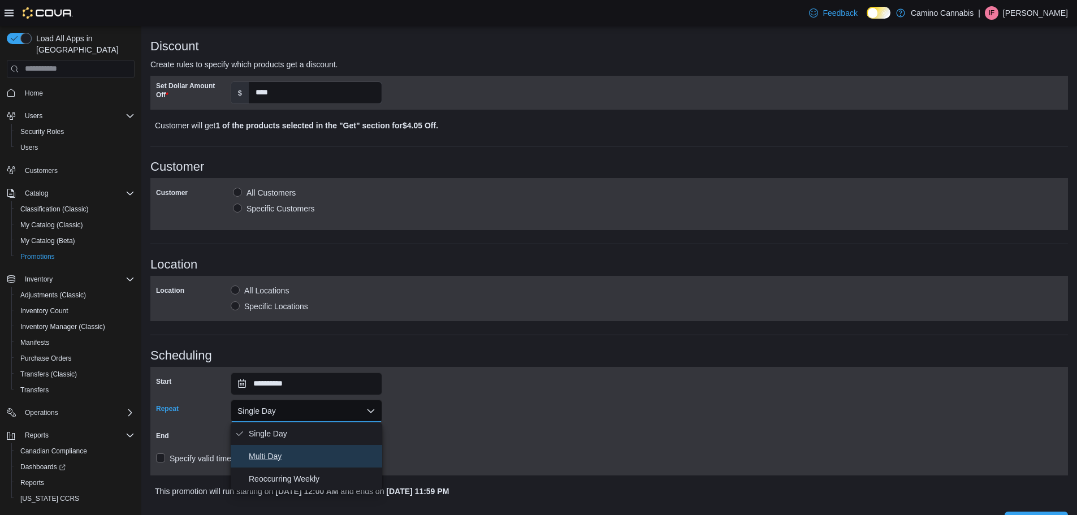
click at [275, 455] on span "Multi Day" at bounding box center [313, 457] width 129 height 14
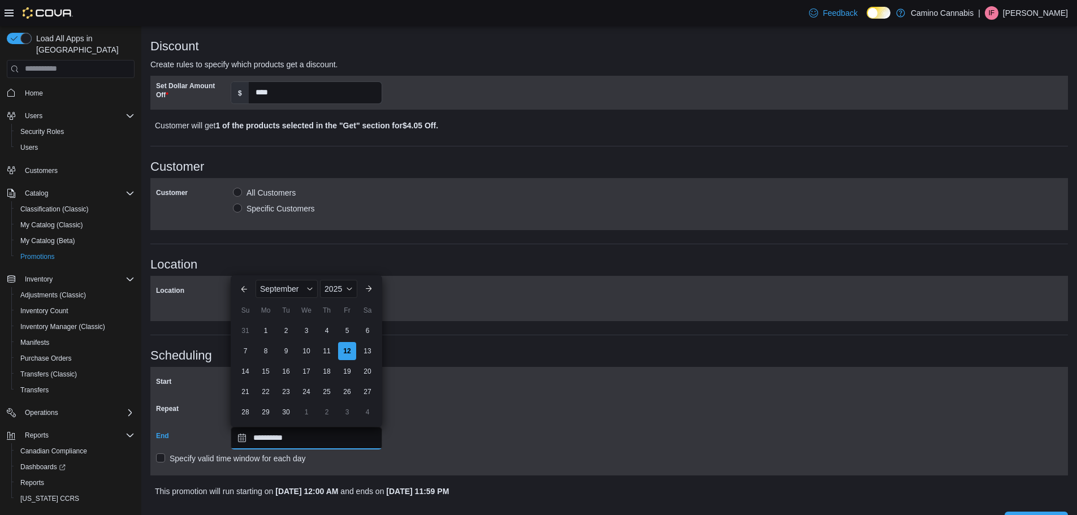
click at [274, 442] on input "**********" at bounding box center [307, 438] width 152 height 23
click at [348, 288] on span "Button. Open the year selector. 2025 is currently selected." at bounding box center [349, 289] width 7 height 7
click at [343, 377] on div "2026" at bounding box center [348, 376] width 52 height 14
type input "**********"
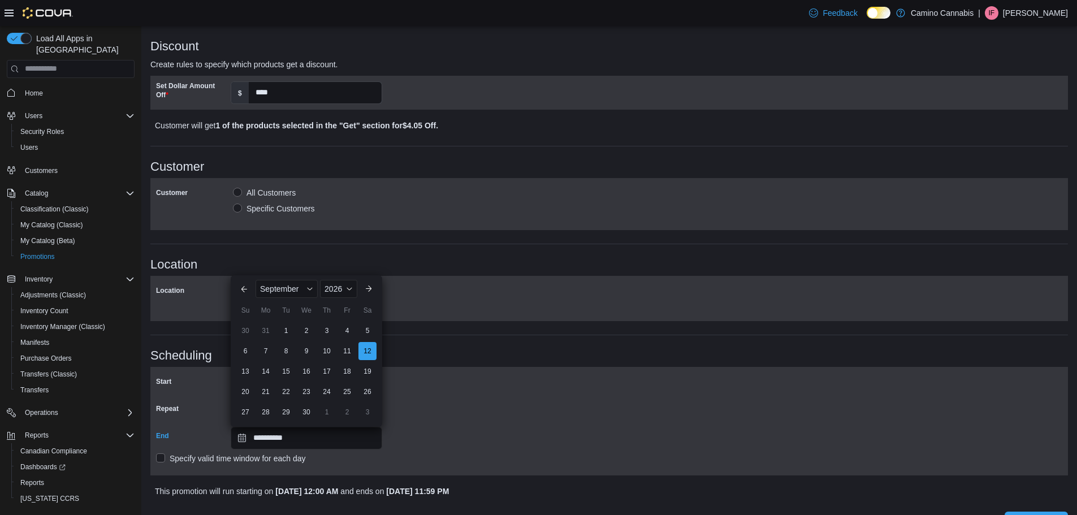
click at [415, 349] on h3 "Scheduling" at bounding box center [609, 356] width 918 height 14
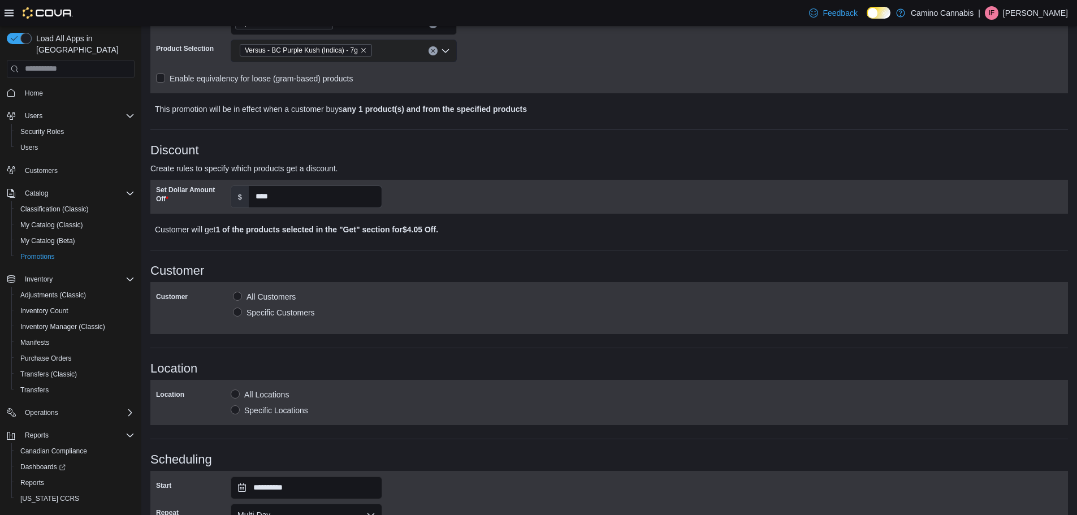
scroll to position [368, 0]
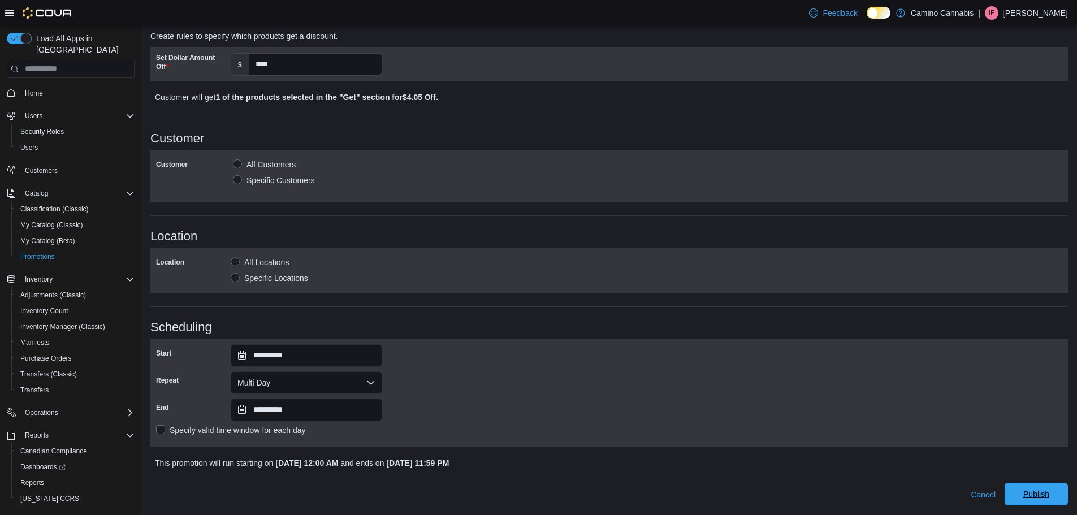
click at [1033, 499] on span "Publish" at bounding box center [1037, 494] width 26 height 11
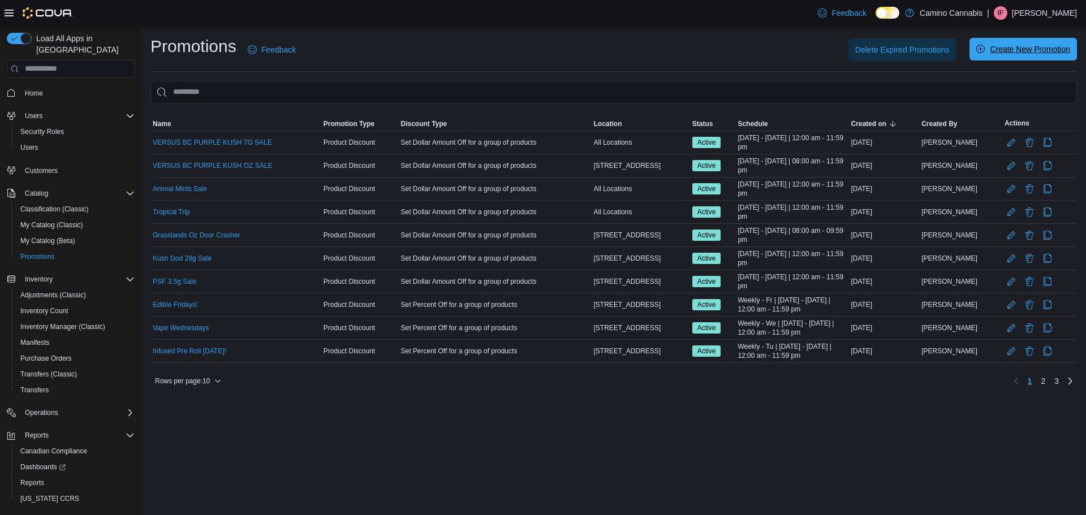
click at [1002, 55] on span "Create New Promotion" at bounding box center [1023, 49] width 94 height 23
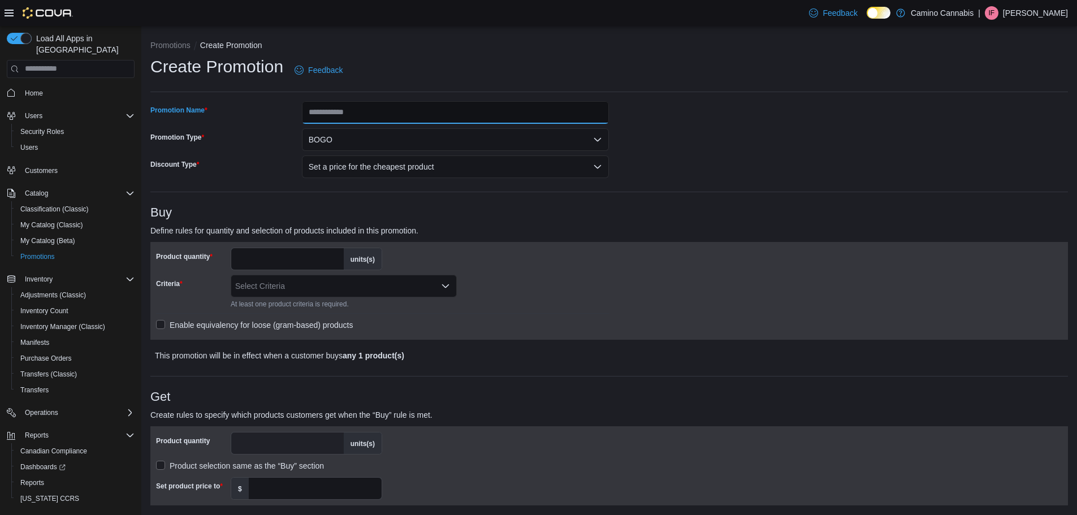
click at [341, 116] on input "Promotion Name" at bounding box center [456, 112] width 308 height 23
type input "**********"
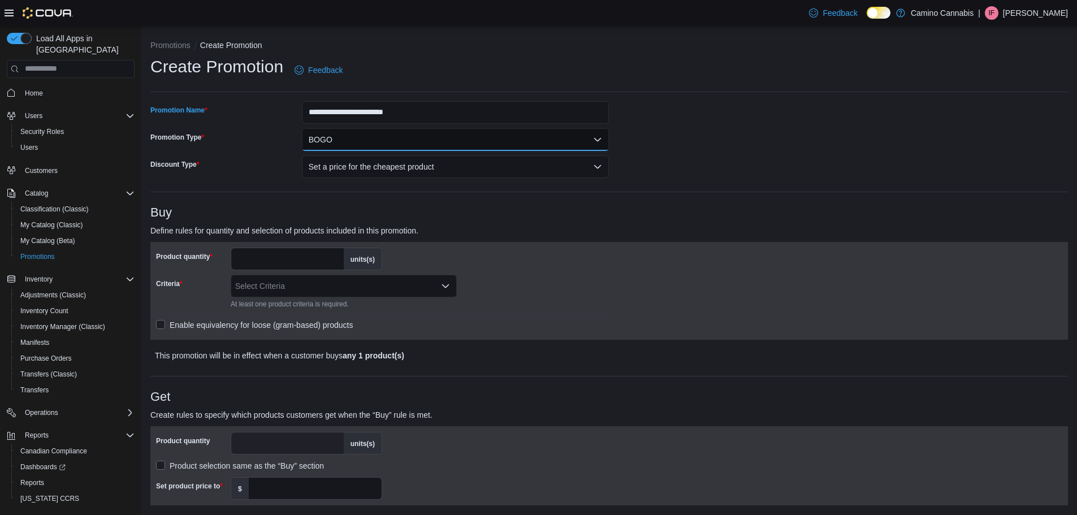
click at [352, 146] on button "BOGO" at bounding box center [456, 139] width 308 height 23
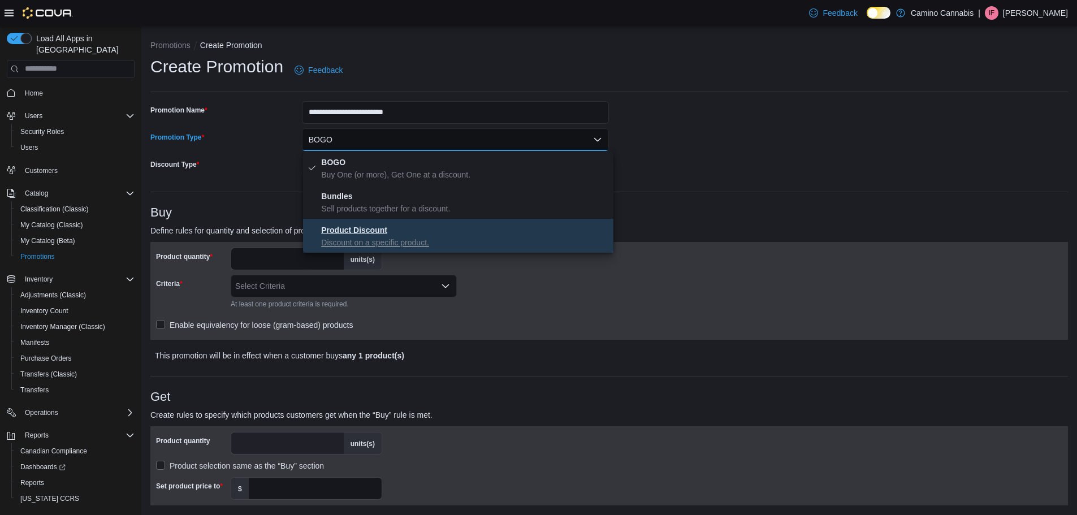
click at [349, 229] on strong "Product Discount" at bounding box center [354, 230] width 66 height 9
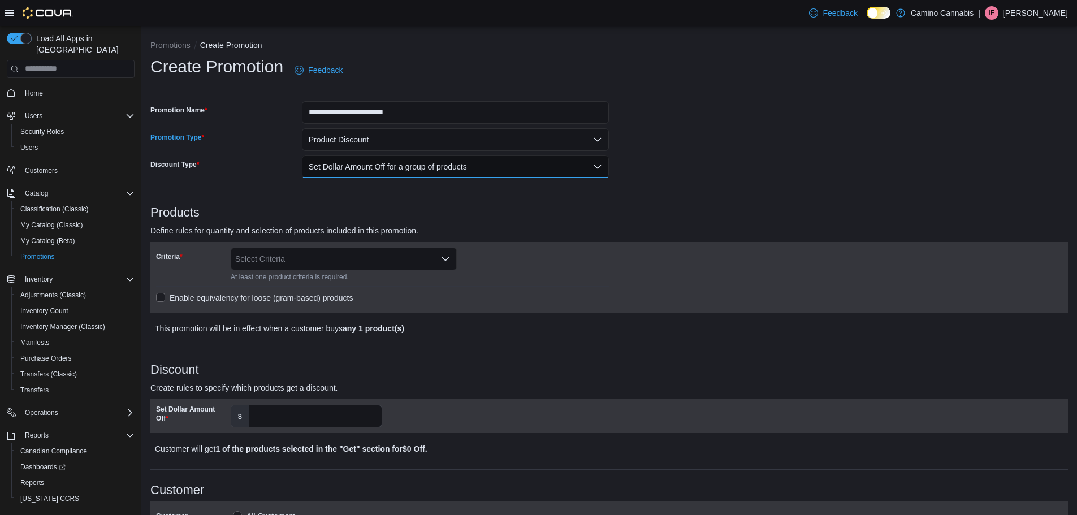
click at [327, 169] on button "Set Dollar Amount Off for a group of products" at bounding box center [456, 167] width 308 height 23
click at [347, 190] on span "Set Dollar Amount Off for a group of products" at bounding box center [465, 190] width 288 height 14
click at [286, 257] on div "Select Criteria" at bounding box center [344, 259] width 226 height 23
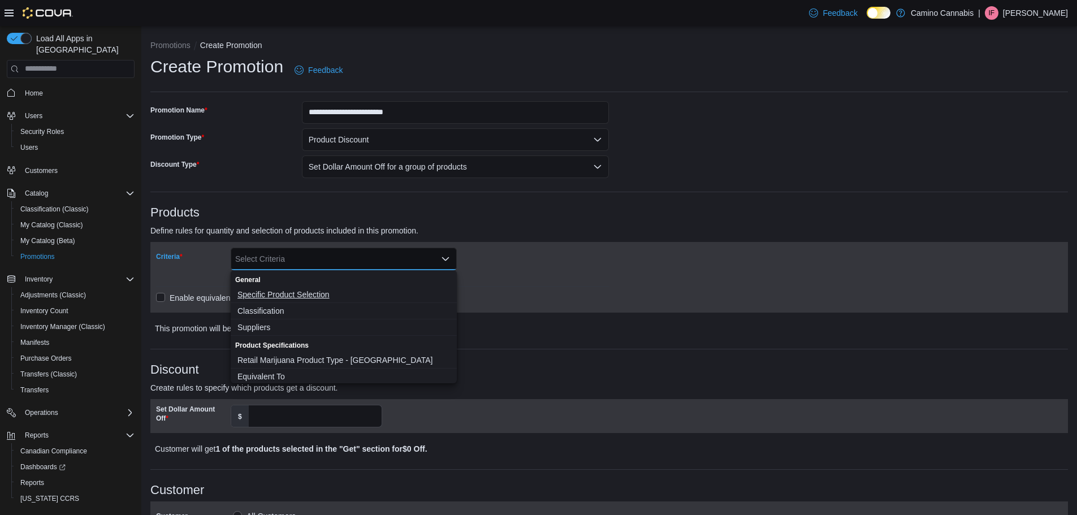
click at [288, 291] on span "Specific Product Selection" at bounding box center [344, 294] width 213 height 11
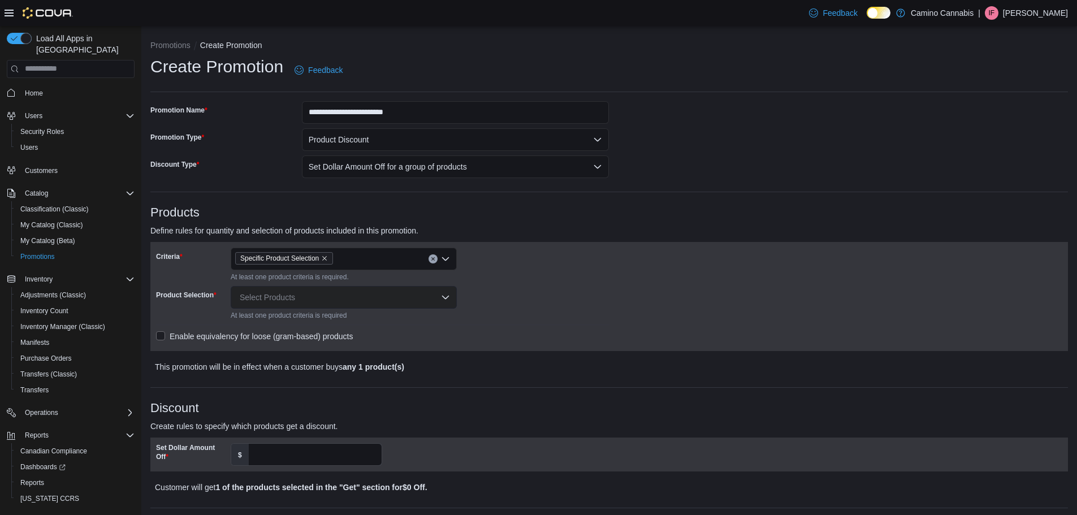
click at [581, 254] on div "Criteria Specific Product Selection At least one product criteria is required. …" at bounding box center [383, 297] width 454 height 98
click at [347, 290] on div "Select Products" at bounding box center [344, 297] width 226 height 23
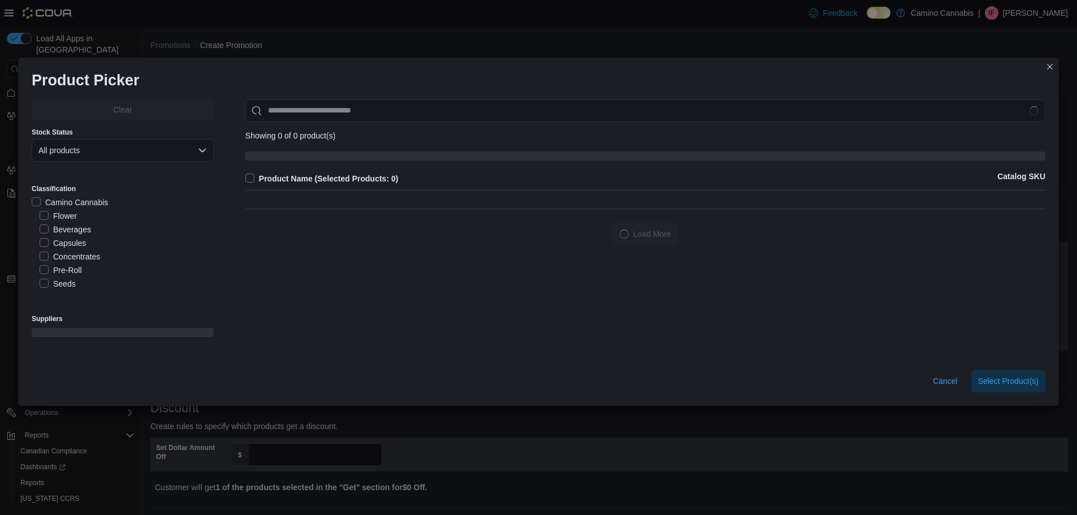
click at [342, 300] on div "Clear Stock Status All products Classification Camino Cannabis Flower Beverages…" at bounding box center [539, 227] width 1014 height 258
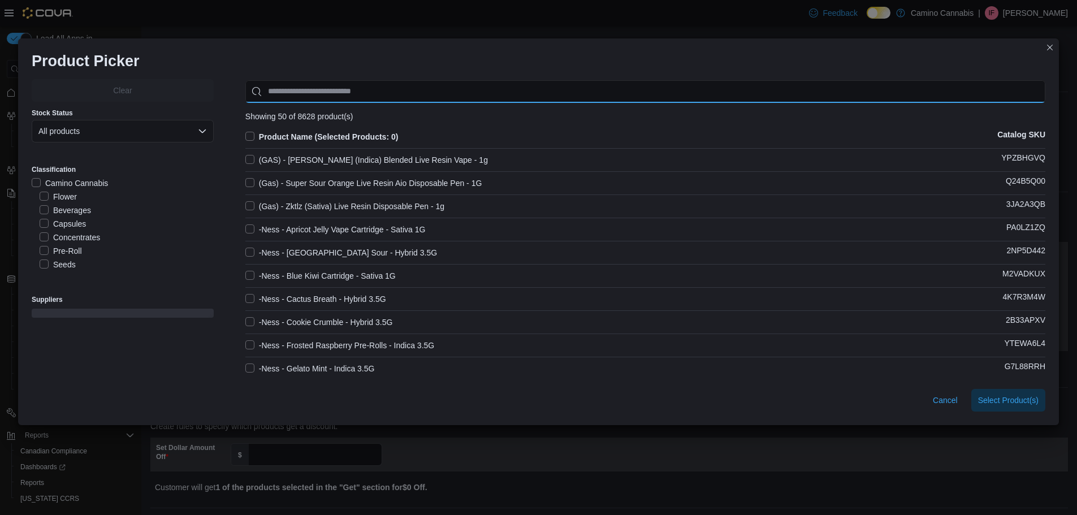
drag, startPoint x: 295, startPoint y: 92, endPoint x: 295, endPoint y: 75, distance: 17.5
click at [295, 76] on div "Clear Stock Status All products Classification Camino Cannabis Flower Beverages…" at bounding box center [538, 227] width 1041 height 305
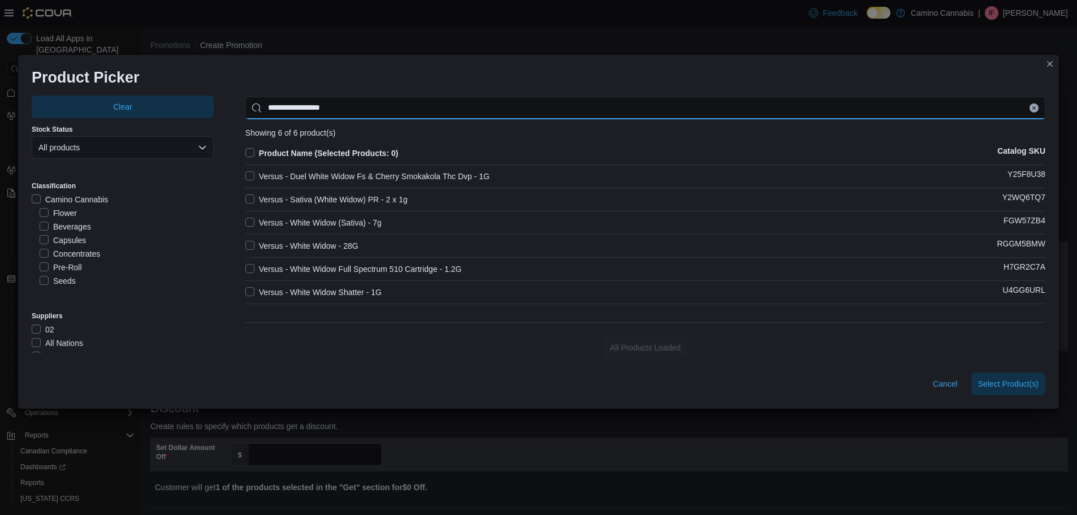
type input "**********"
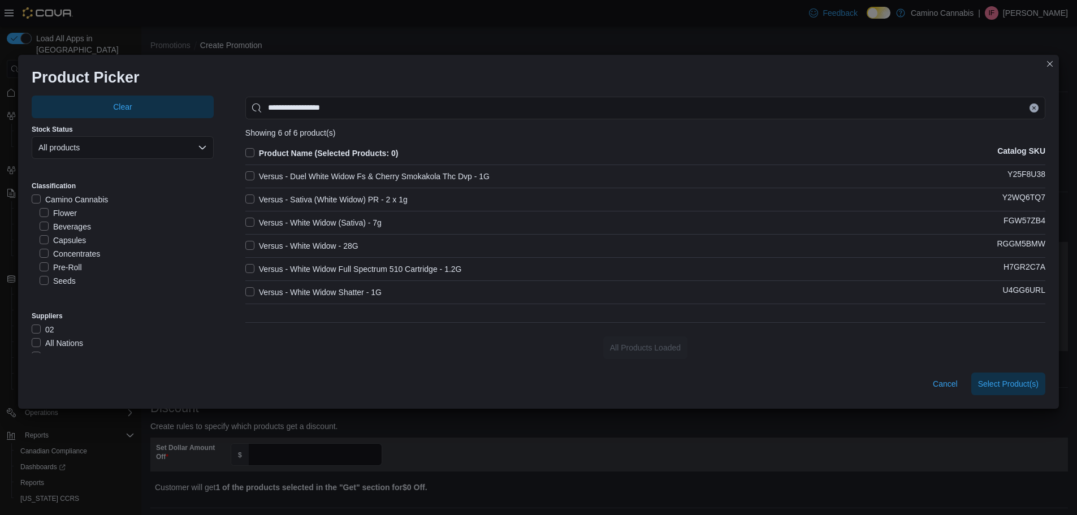
click at [245, 222] on label "Versus - White Widow (Sativa) - 7g" at bounding box center [313, 223] width 136 height 14
click at [1002, 377] on span "Select 1 Product(s)" at bounding box center [1005, 383] width 67 height 23
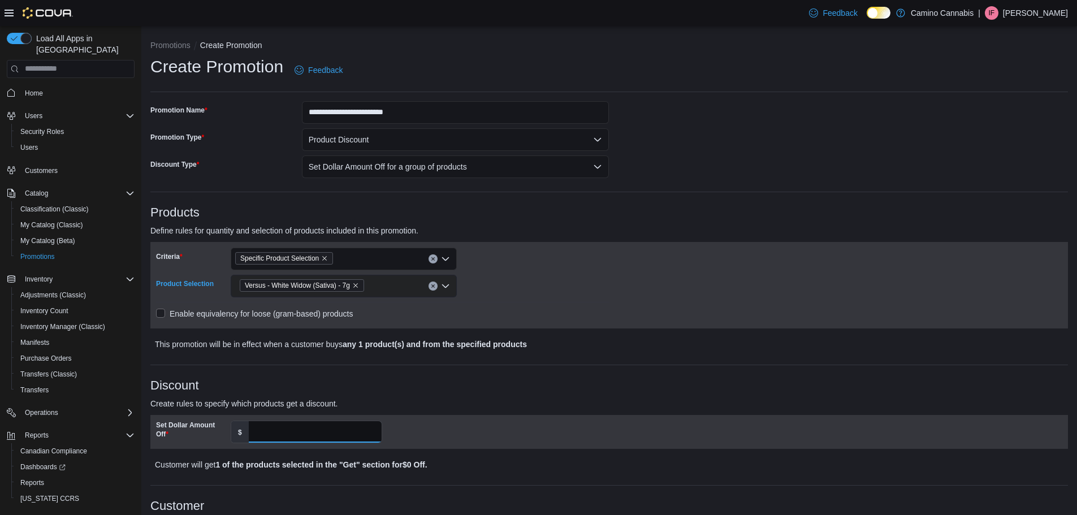
drag, startPoint x: 274, startPoint y: 438, endPoint x: 275, endPoint y: 411, distance: 27.2
click at [275, 438] on input "Set Dollar Amount Off" at bounding box center [315, 431] width 133 height 21
type input "****"
click at [708, 393] on div "Discount Create rules to specify which products get a discount. Set Dollar Amou…" at bounding box center [609, 425] width 918 height 93
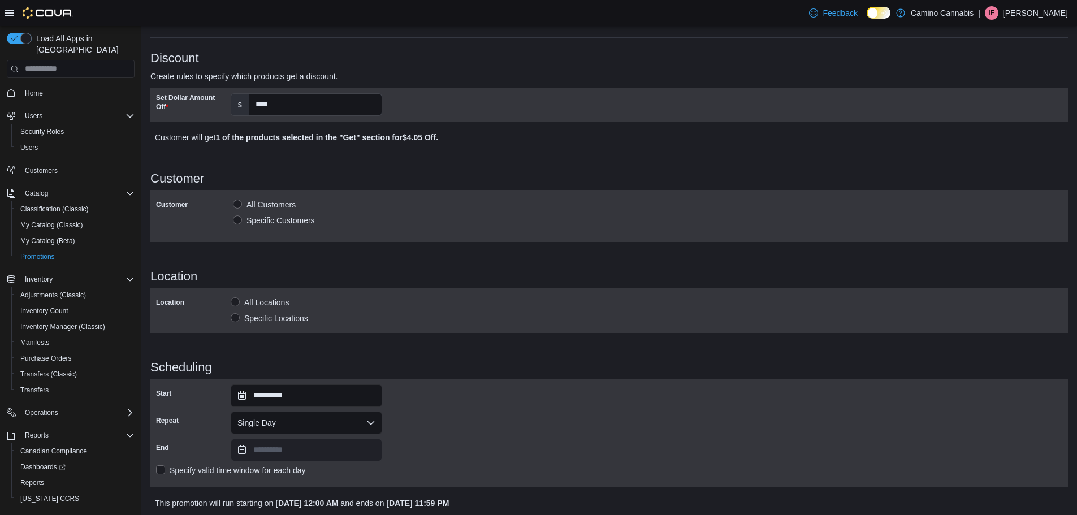
scroll to position [339, 0]
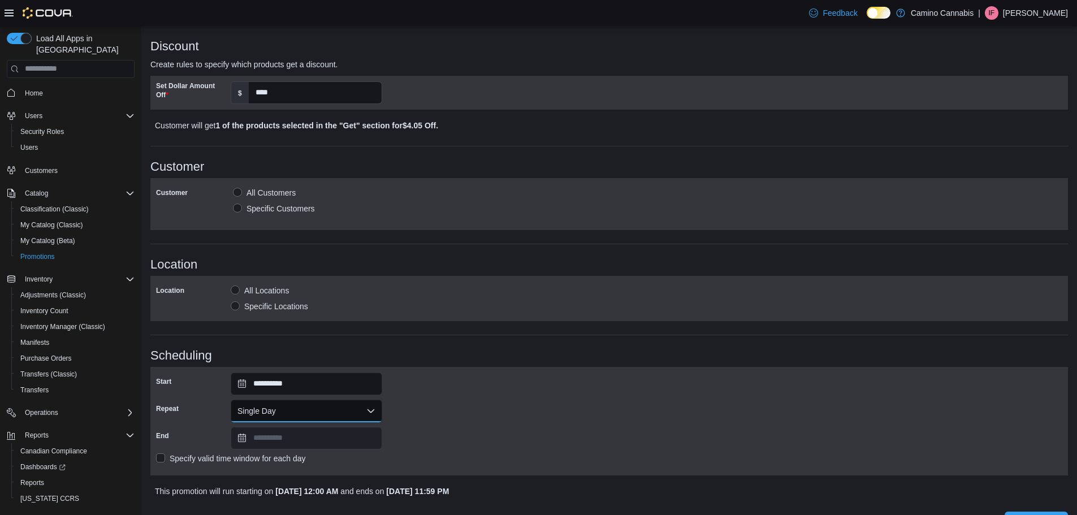
click at [322, 415] on button "Single Day" at bounding box center [307, 411] width 152 height 23
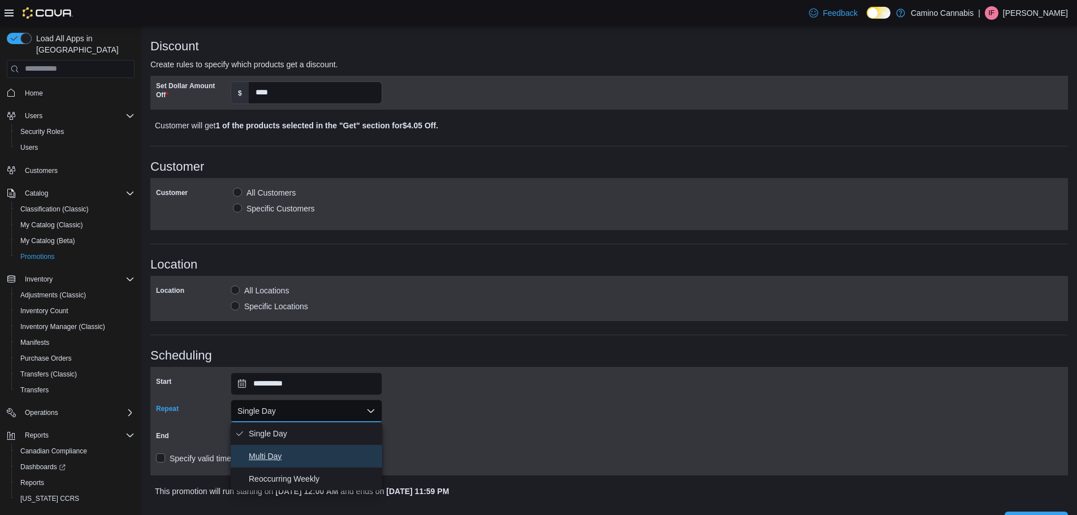
click at [258, 458] on span "Multi Day" at bounding box center [313, 457] width 129 height 14
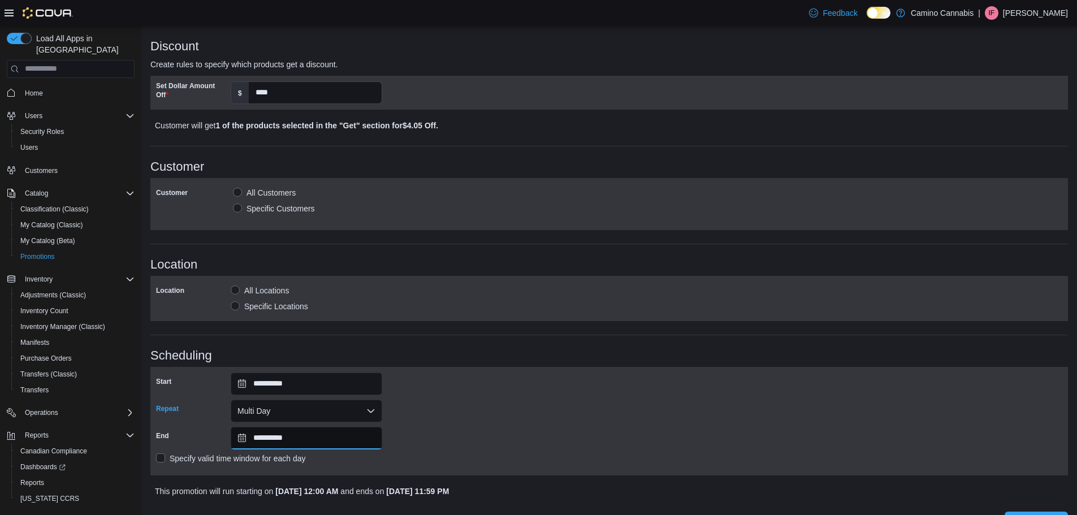
click at [251, 435] on input "**********" at bounding box center [307, 438] width 152 height 23
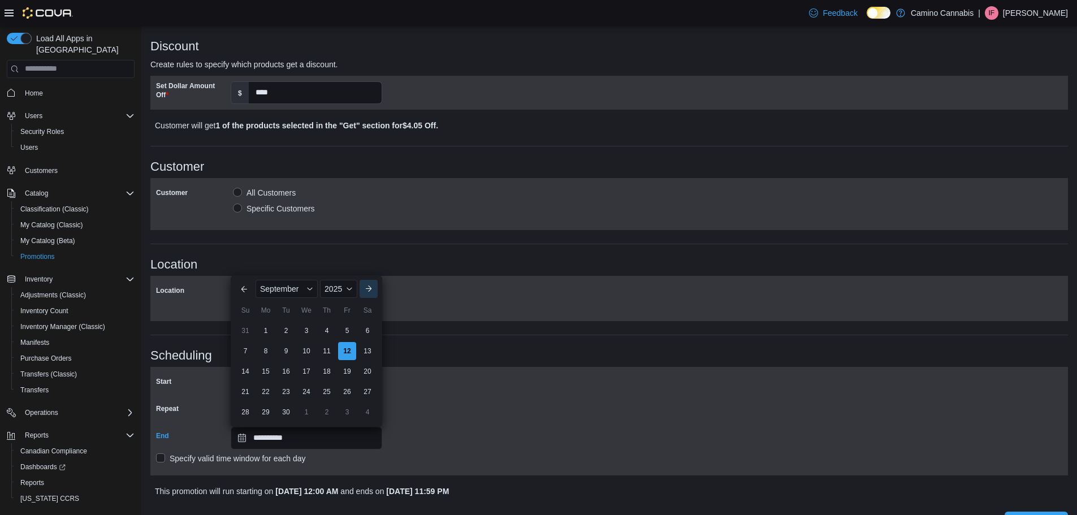
click at [365, 291] on button "Next month" at bounding box center [369, 289] width 18 height 18
click at [365, 291] on div "Sa" at bounding box center [368, 290] width 18 height 18
click at [347, 271] on div "2025" at bounding box center [339, 269] width 38 height 18
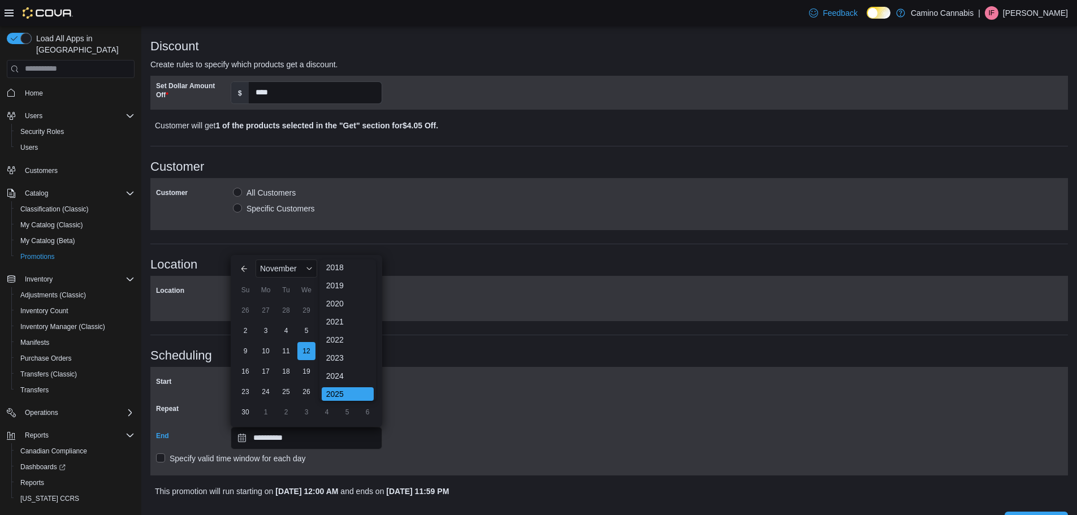
scroll to position [60, 0]
click at [338, 352] on div "2026" at bounding box center [348, 356] width 52 height 14
click at [304, 284] on div "November" at bounding box center [287, 289] width 62 height 18
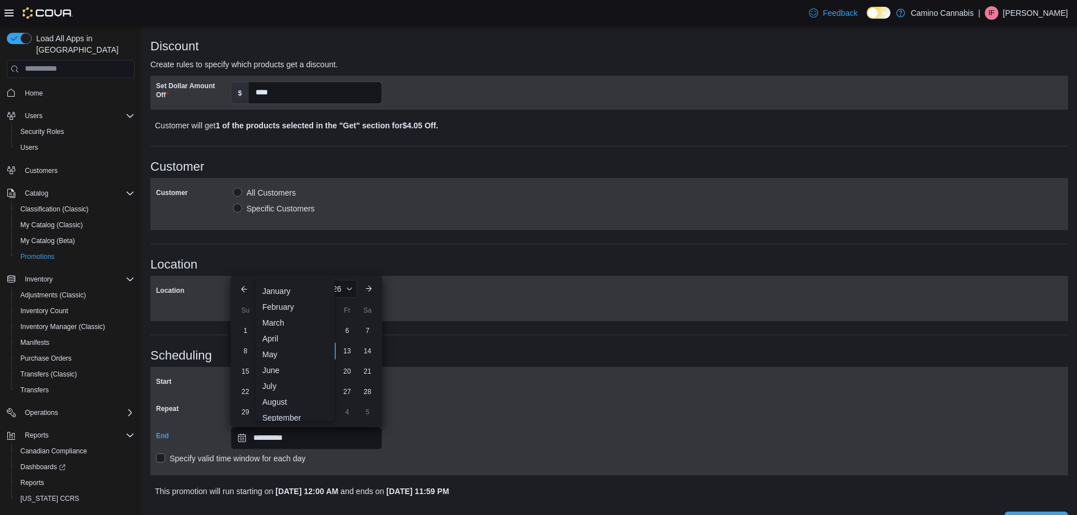
click at [289, 412] on div "September" at bounding box center [295, 418] width 75 height 14
type input "**********"
click at [480, 397] on div "**********" at bounding box center [609, 421] width 907 height 97
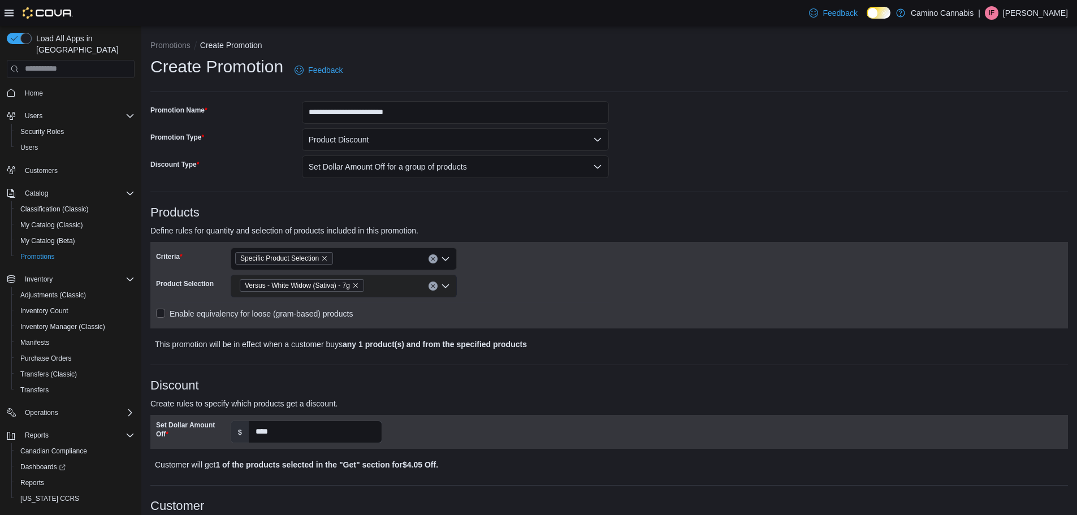
scroll to position [368, 0]
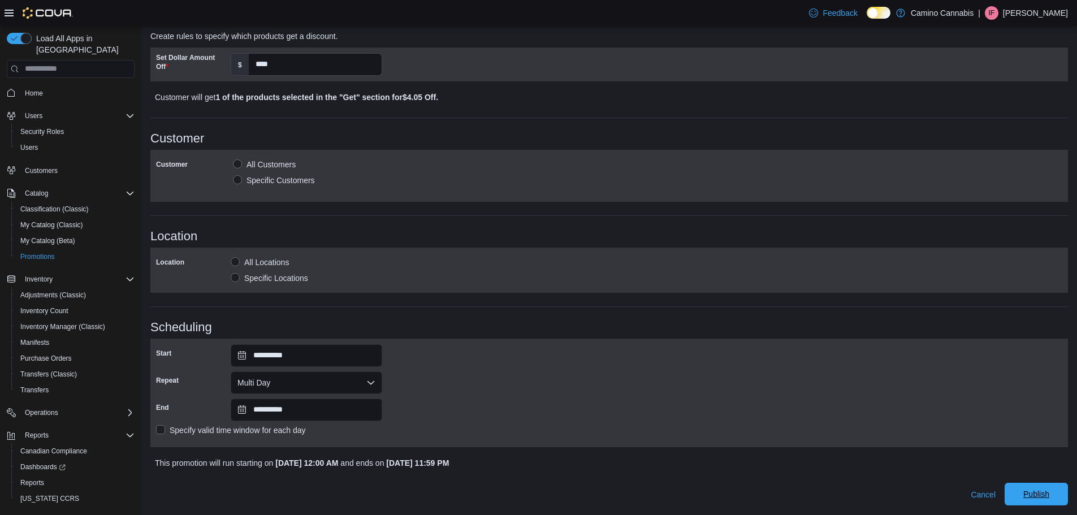
click at [1050, 497] on span "Publish" at bounding box center [1037, 494] width 26 height 11
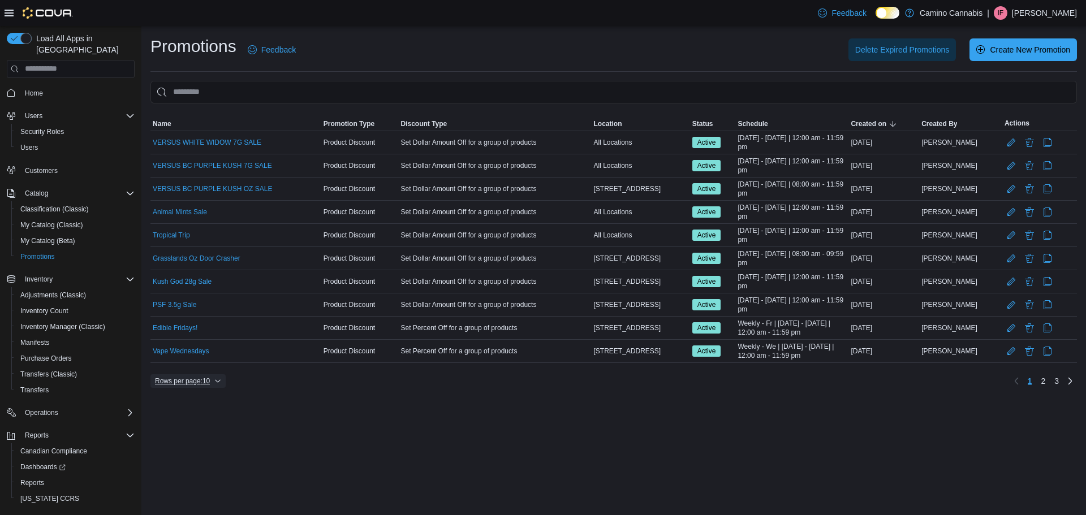
click at [213, 385] on span "Rows per page : 10" at bounding box center [188, 381] width 66 height 14
click at [202, 359] on span "50 rows" at bounding box center [203, 358] width 36 height 9
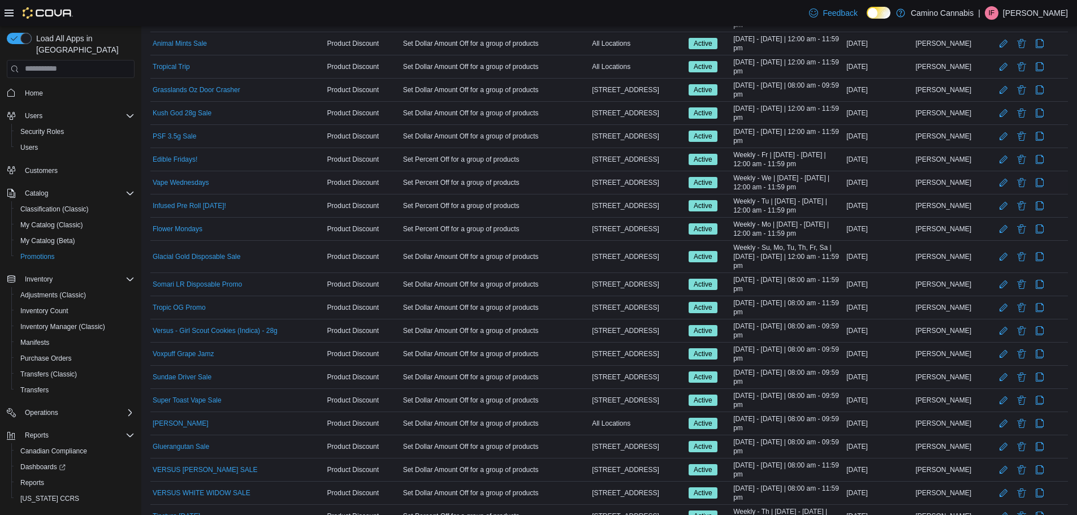
scroll to position [170, 0]
click at [165, 424] on link "[PERSON_NAME]" at bounding box center [181, 422] width 56 height 9
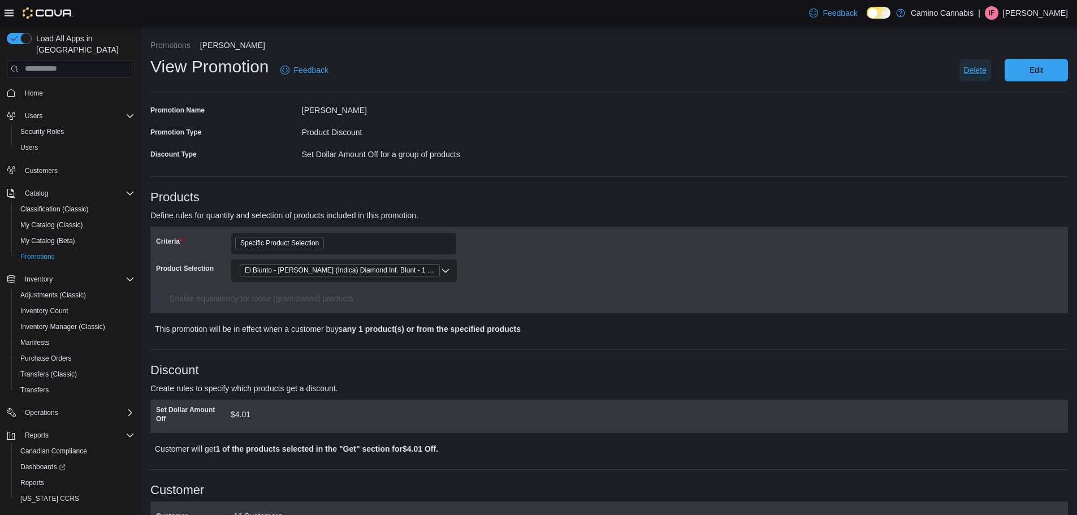
click at [979, 71] on span "Delete" at bounding box center [975, 69] width 23 height 11
click at [971, 128] on span "Delete" at bounding box center [986, 133] width 50 height 23
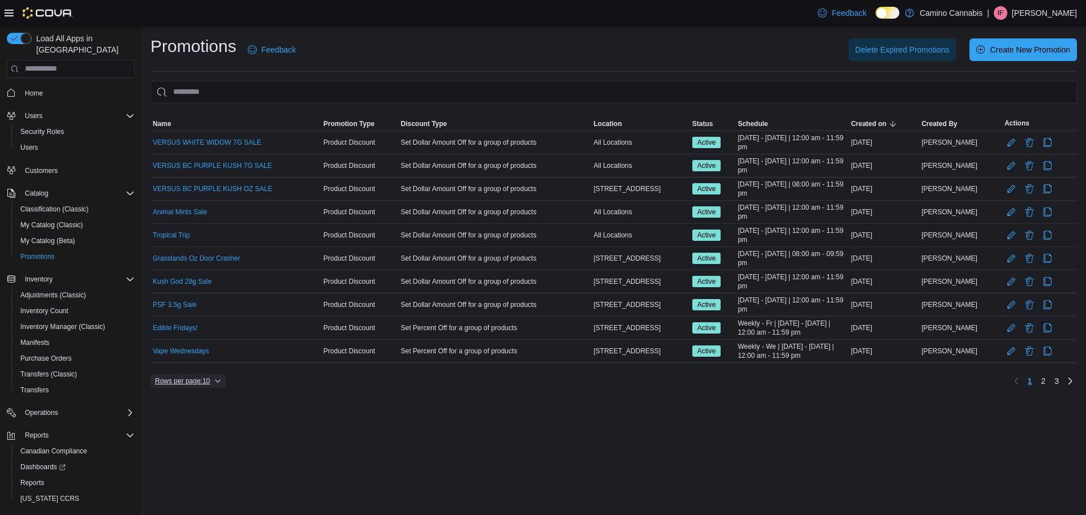
click at [195, 377] on span "Rows per page : 10" at bounding box center [182, 381] width 55 height 9
click at [198, 366] on button "50 rows" at bounding box center [196, 358] width 63 height 23
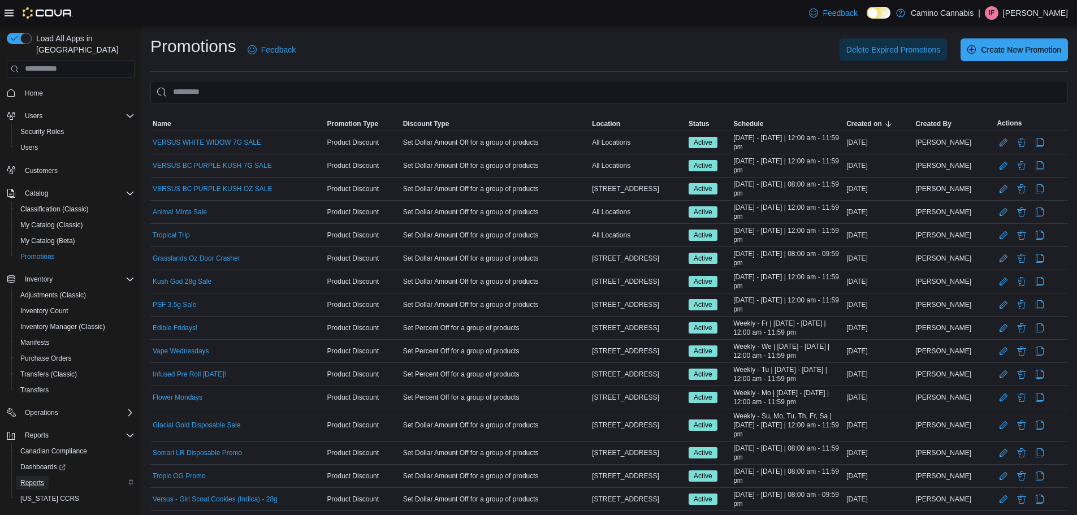
click at [31, 478] on span "Reports" at bounding box center [32, 482] width 24 height 9
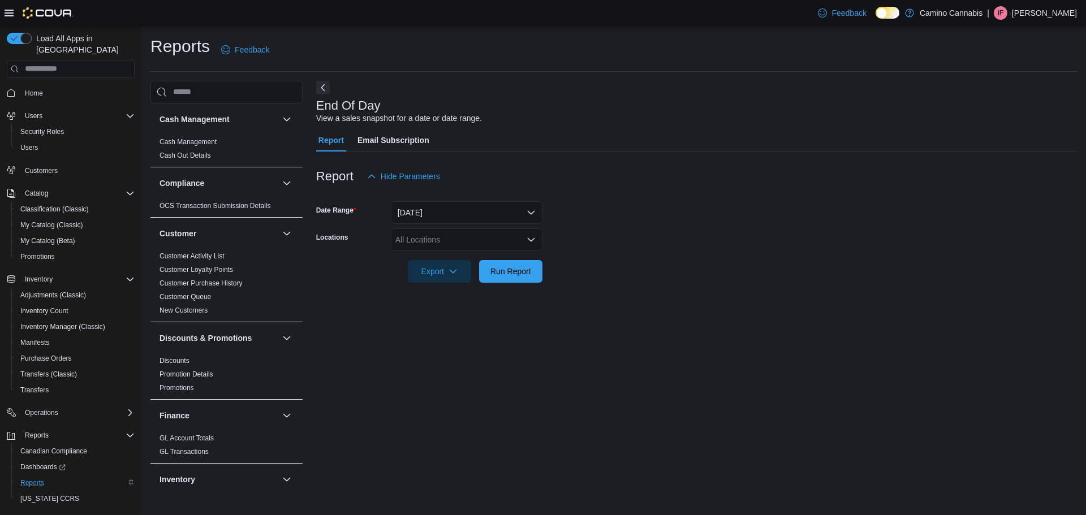
click at [433, 242] on div "All Locations" at bounding box center [467, 239] width 152 height 23
click at [440, 279] on span "[STREET_ADDRESS]" at bounding box center [454, 275] width 78 height 11
drag, startPoint x: 486, startPoint y: 312, endPoint x: 491, endPoint y: 299, distance: 14.0
click at [489, 304] on div "End Of Day View a sales snapshot for a date or date range. Report Email Subscri…" at bounding box center [696, 285] width 761 height 409
click at [512, 271] on span "Run Report" at bounding box center [510, 270] width 41 height 11
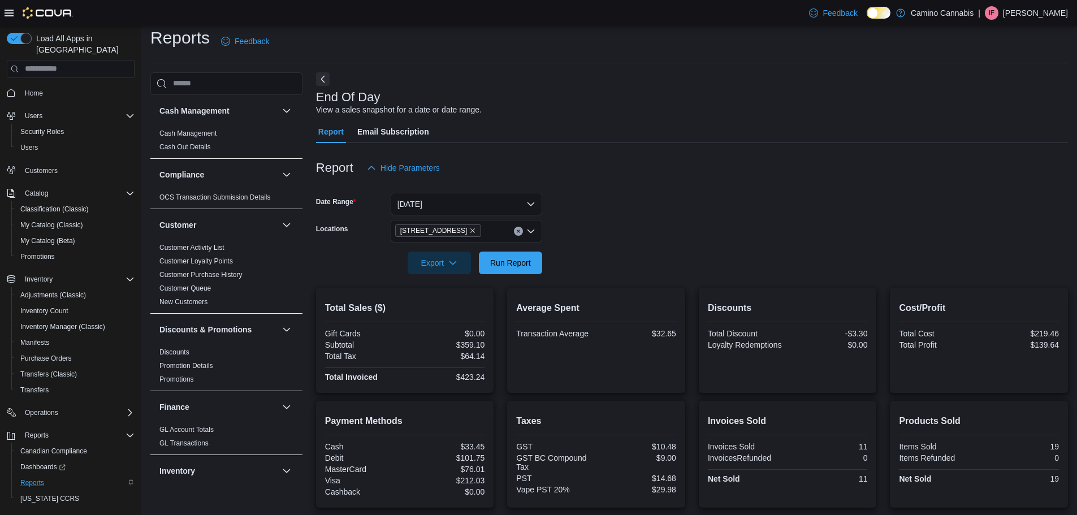
scroll to position [96, 0]
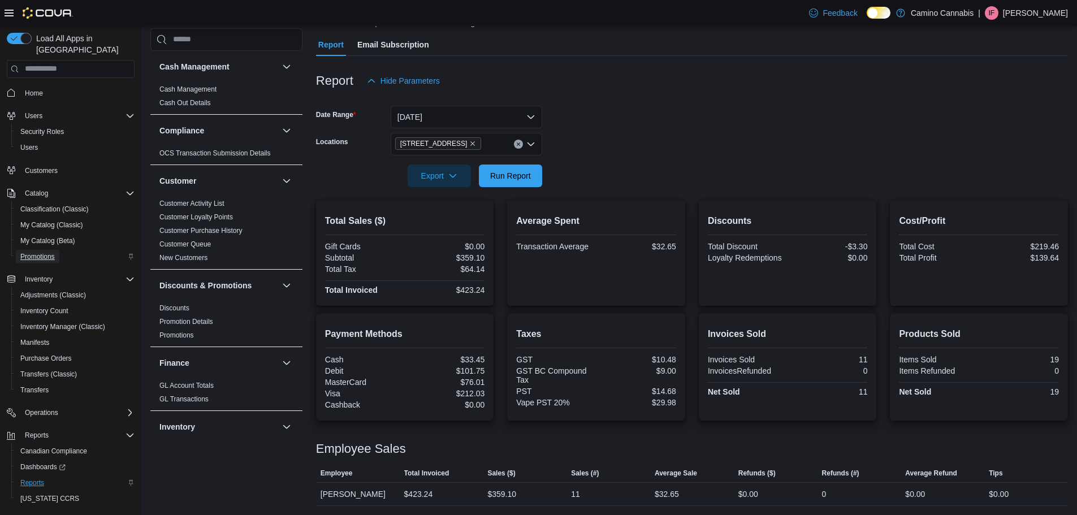
click at [42, 252] on span "Promotions" at bounding box center [37, 256] width 34 height 9
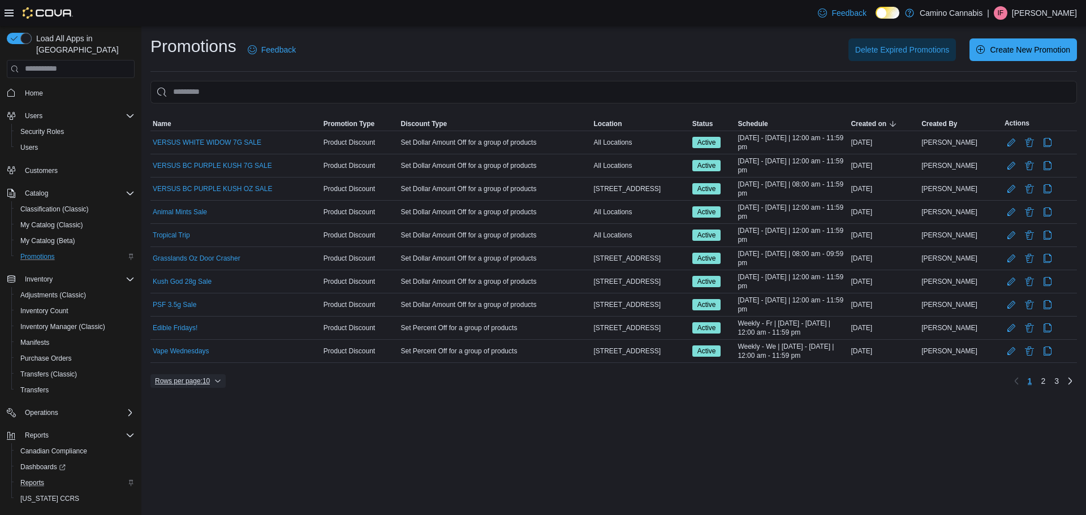
click at [213, 379] on span "Rows per page : 10" at bounding box center [188, 381] width 66 height 14
click at [209, 362] on span "50 rows" at bounding box center [203, 358] width 36 height 9
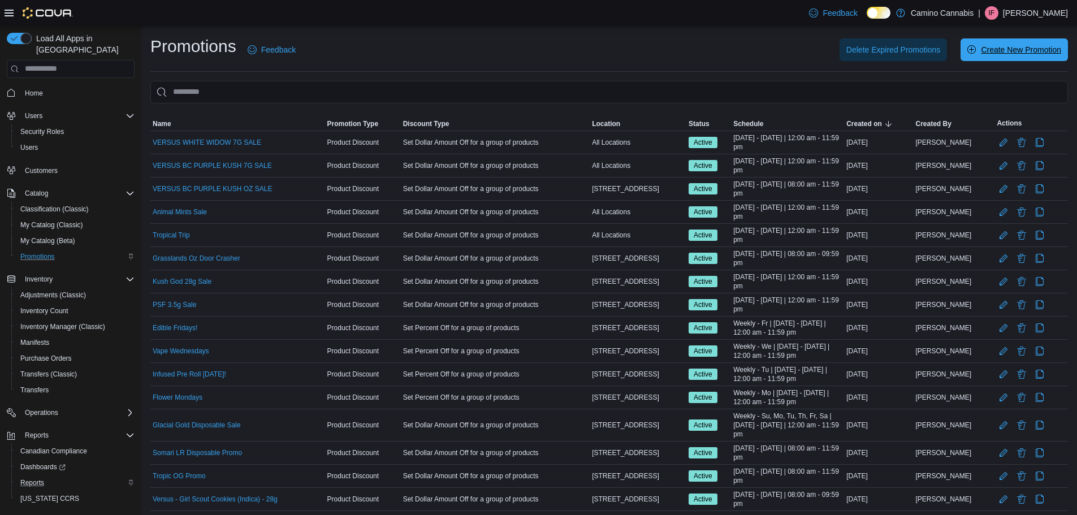
click at [1001, 45] on span "Create New Promotion" at bounding box center [1021, 49] width 80 height 11
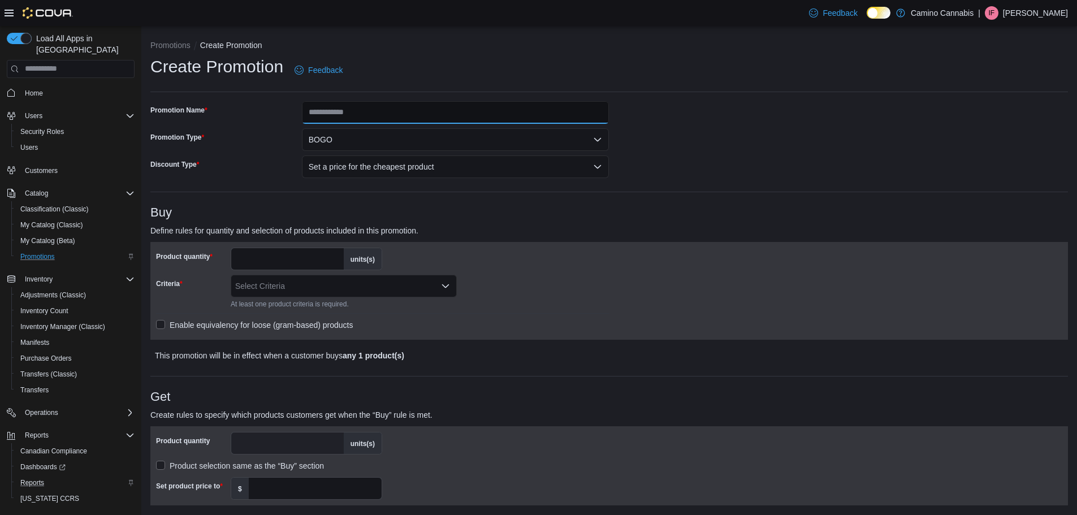
click at [349, 114] on input "Promotion Name" at bounding box center [456, 112] width 308 height 23
type input "**********"
click at [279, 285] on div "Select Criteria" at bounding box center [344, 286] width 226 height 23
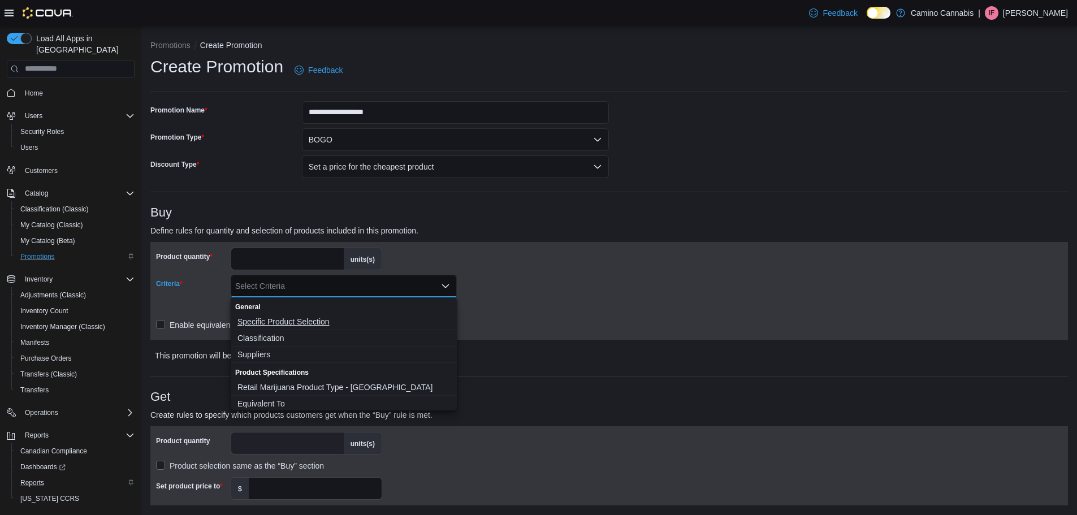
click at [271, 320] on span "Specific Product Selection" at bounding box center [344, 321] width 213 height 11
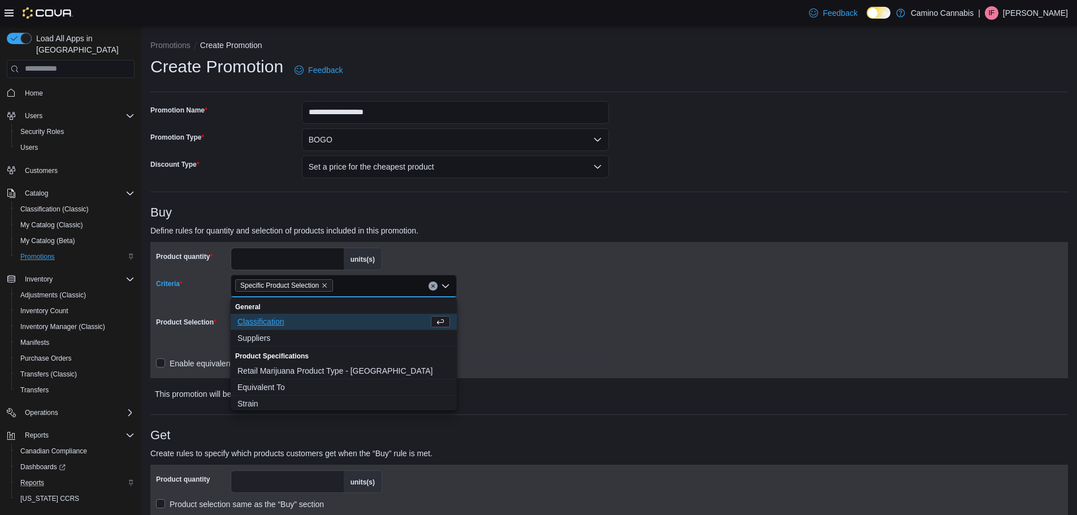
click at [208, 338] on div "Product Selection" at bounding box center [191, 330] width 70 height 34
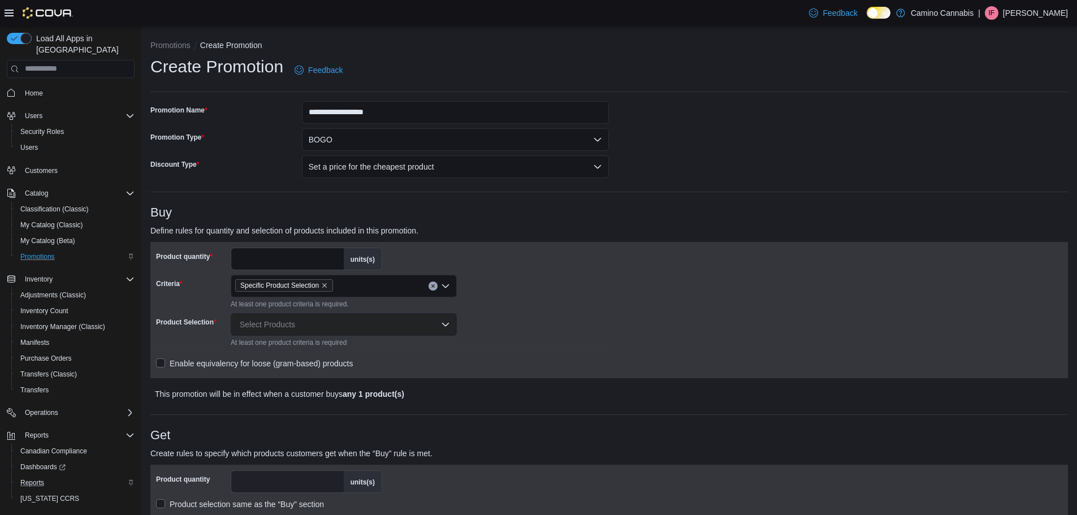
click at [280, 334] on div "Select Products" at bounding box center [344, 324] width 226 height 23
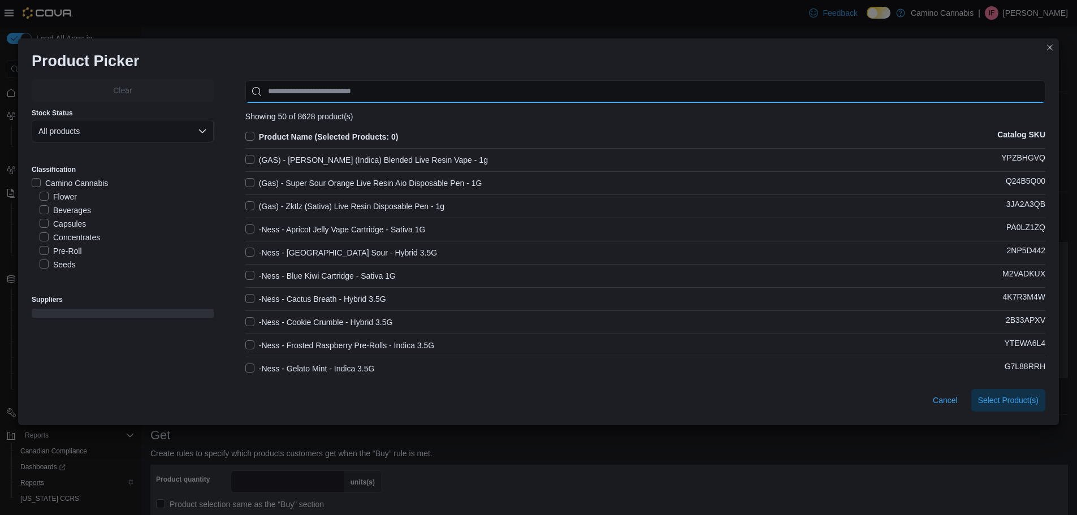
click at [282, 96] on input "Use aria labels when no actual label is in use" at bounding box center [645, 91] width 800 height 23
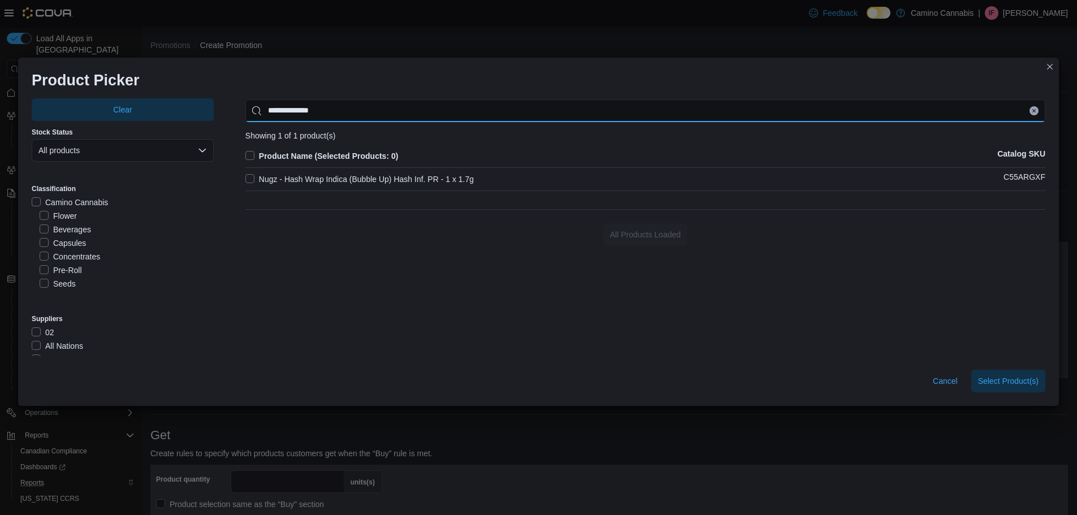
type input "**********"
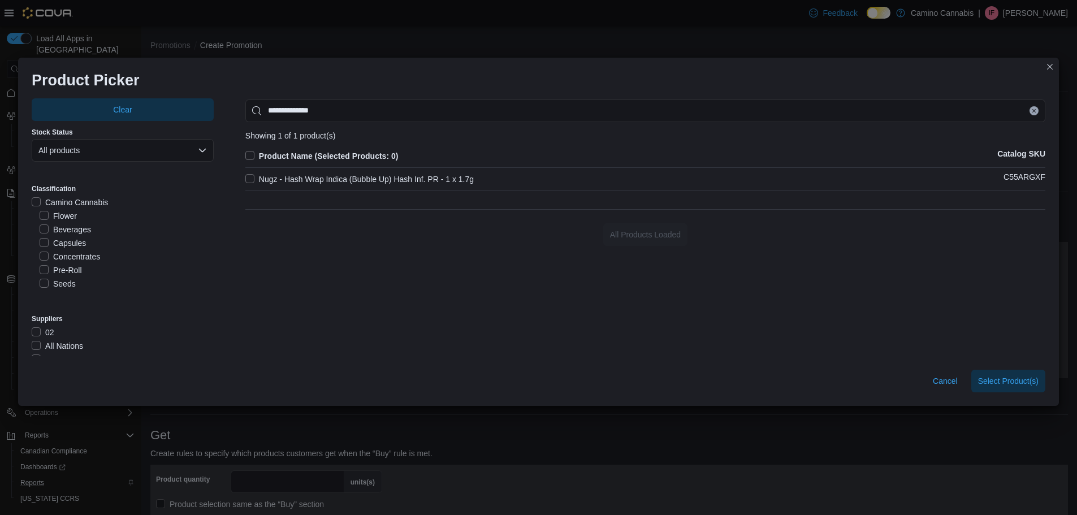
click at [302, 176] on label "Nugz - Hash Wrap Indica (Bubble Up) Hash Inf. PR - 1 x 1.7g" at bounding box center [359, 179] width 228 height 14
click at [989, 385] on span "Select 1 Product(s)" at bounding box center [1005, 380] width 67 height 11
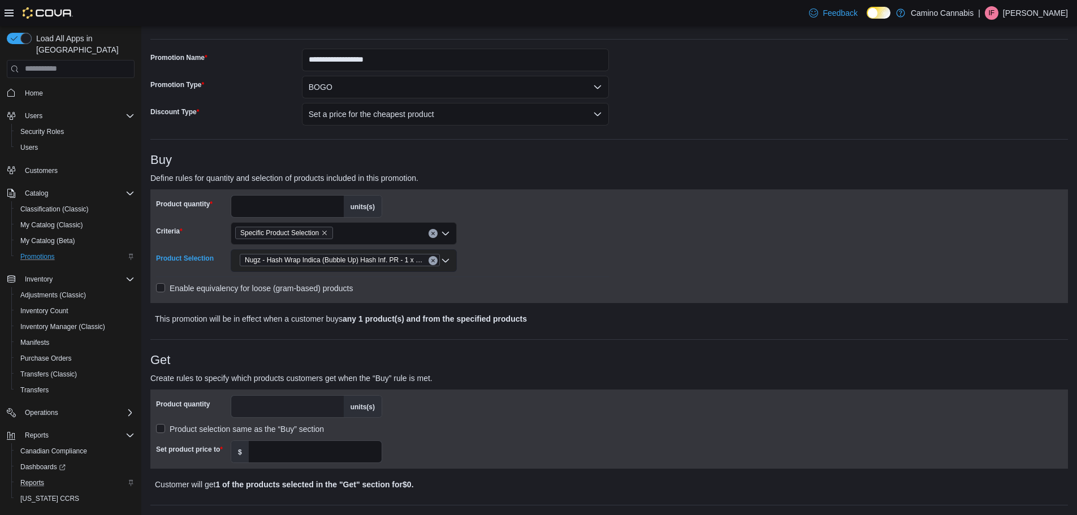
scroll to position [44, 0]
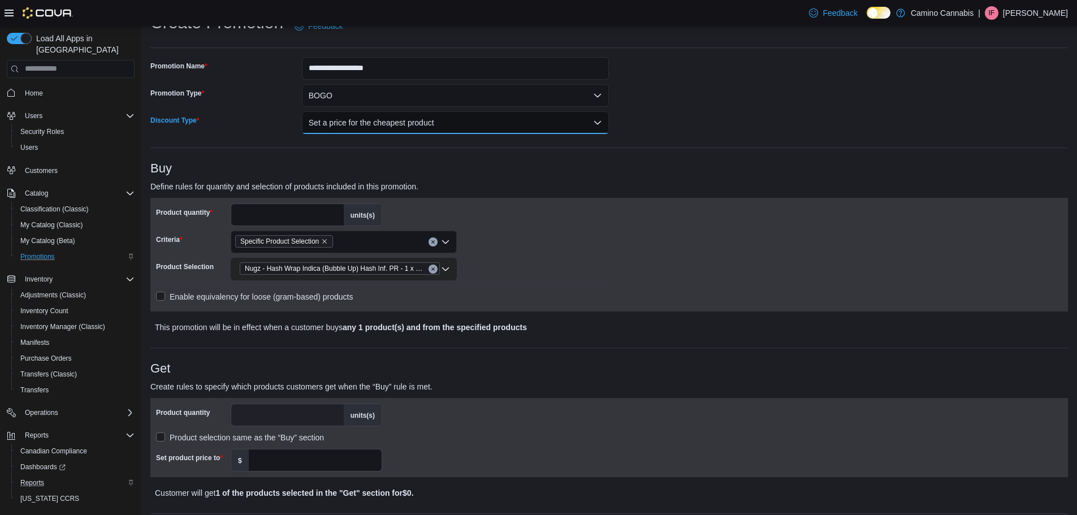
click at [340, 124] on button "Set a price for the cheapest product" at bounding box center [456, 122] width 308 height 23
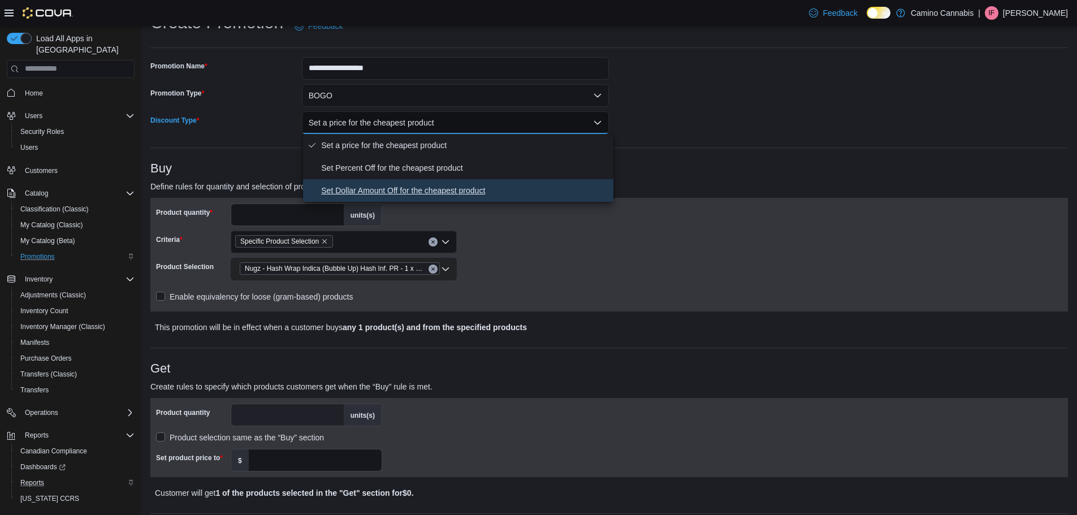
click at [352, 188] on span "Set Dollar Amount Off for the cheapest product" at bounding box center [465, 191] width 288 height 14
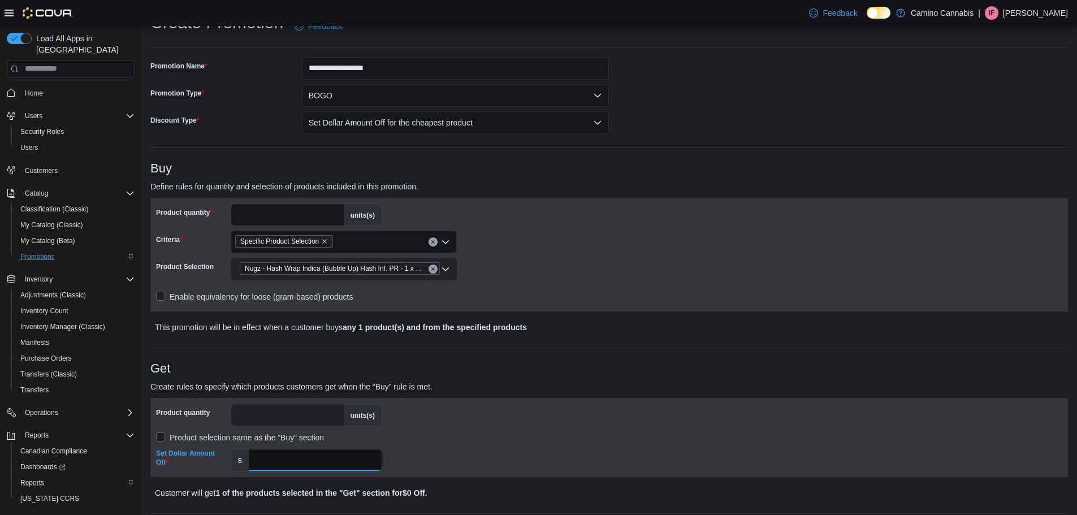
click at [312, 461] on input "Set Dollar Amount Off" at bounding box center [315, 460] width 133 height 21
type input "****"
click at [426, 442] on div "Product quantity * units(s) Product selection same as the “Buy” section Set Dol…" at bounding box center [383, 438] width 454 height 68
click at [581, 420] on div "Product quantity * units(s) Product selection same as the “Buy” section Set Dol…" at bounding box center [383, 438] width 454 height 68
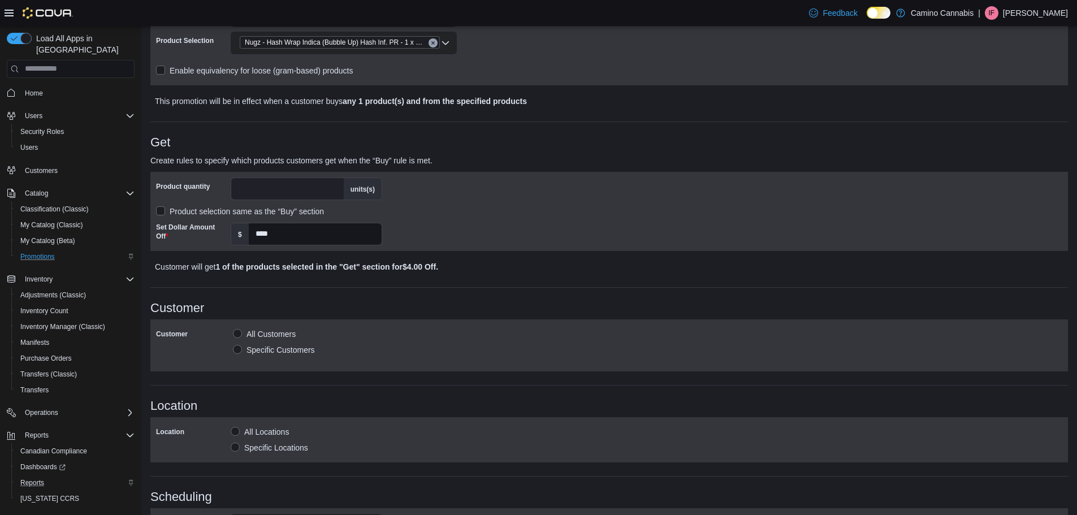
scroll to position [440, 0]
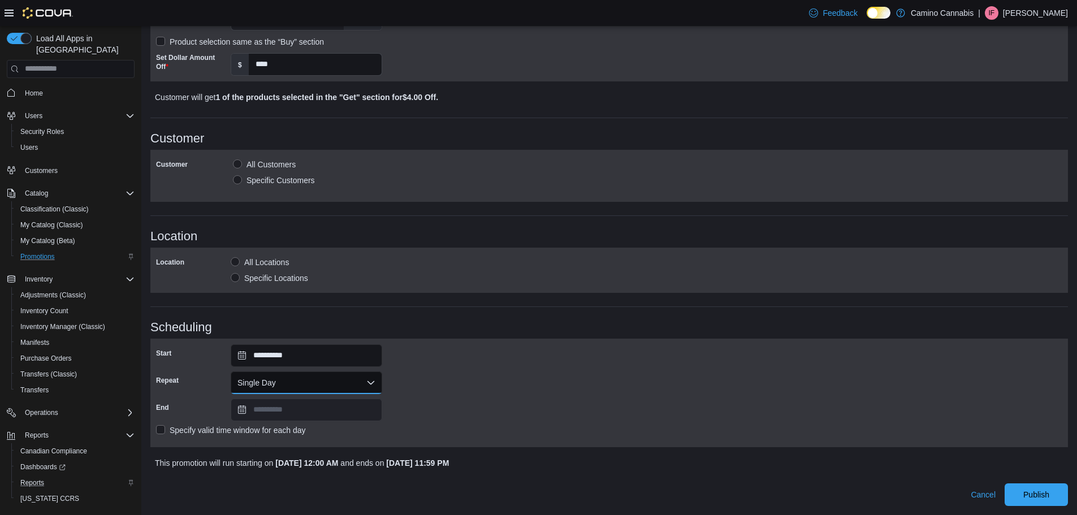
click at [295, 378] on button "Single Day" at bounding box center [307, 383] width 152 height 23
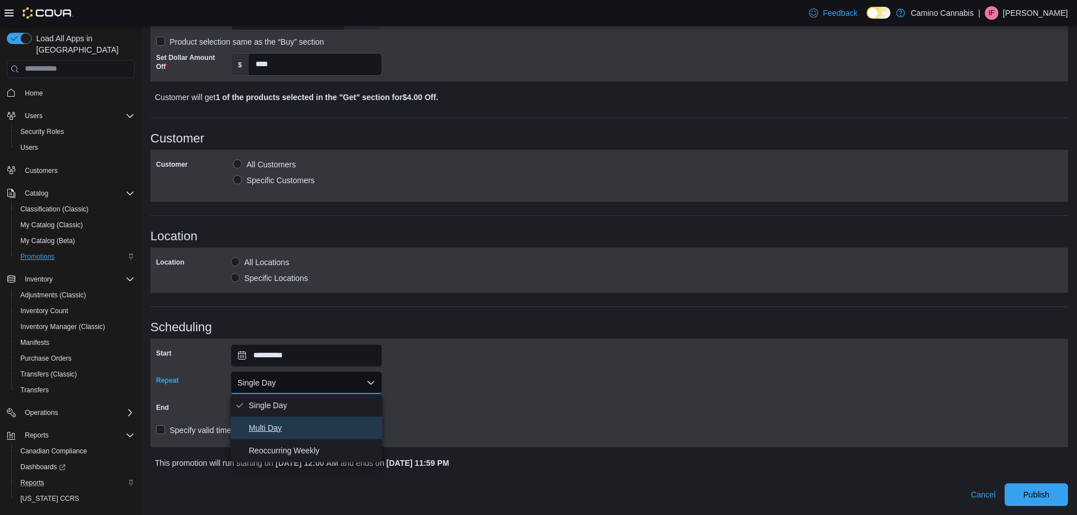
click at [269, 433] on span "Multi Day" at bounding box center [313, 428] width 129 height 14
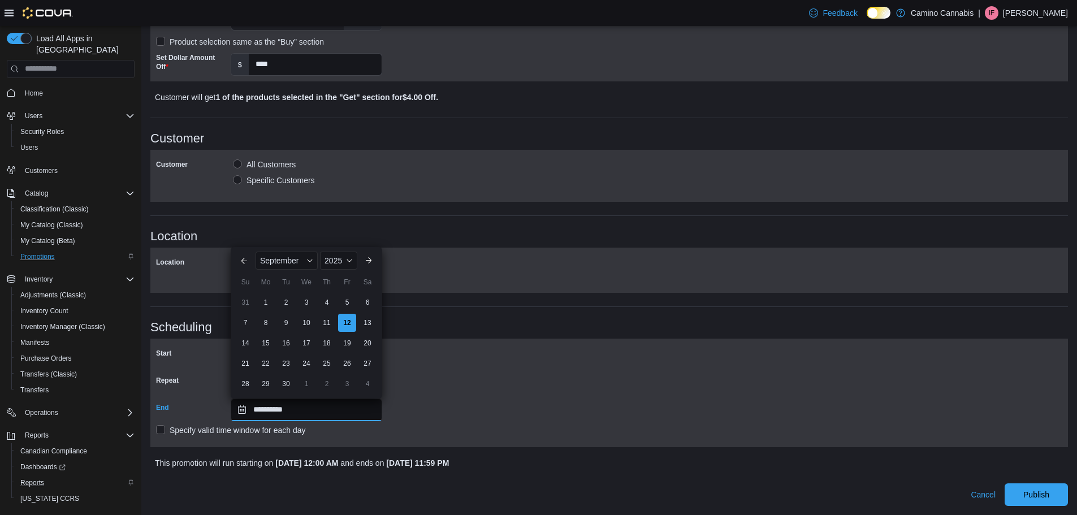
click at [270, 417] on input "**********" at bounding box center [307, 410] width 152 height 23
click at [344, 263] on div "2025" at bounding box center [338, 261] width 37 height 18
click at [339, 343] on div "2026" at bounding box center [348, 348] width 52 height 14
type input "**********"
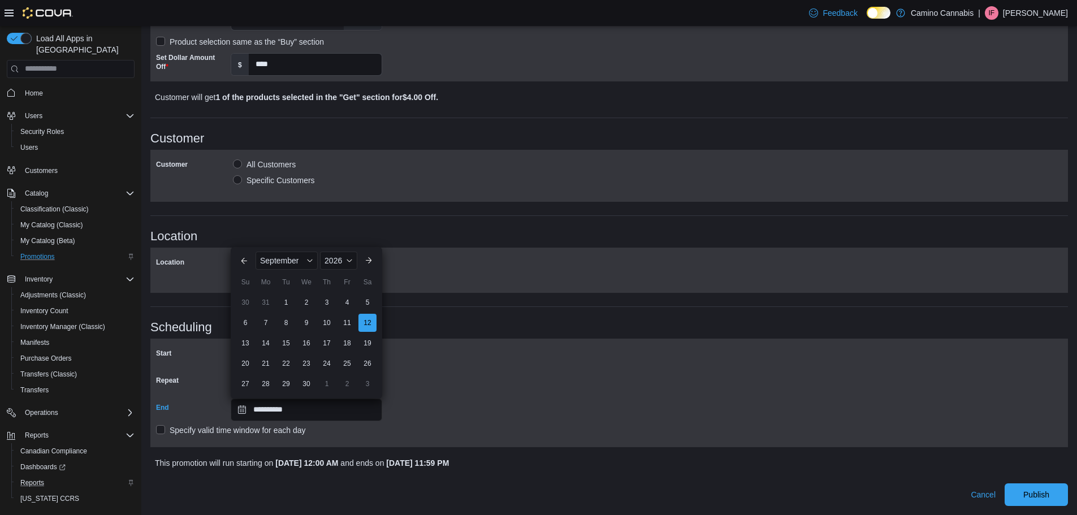
click at [458, 393] on div "**********" at bounding box center [609, 392] width 907 height 97
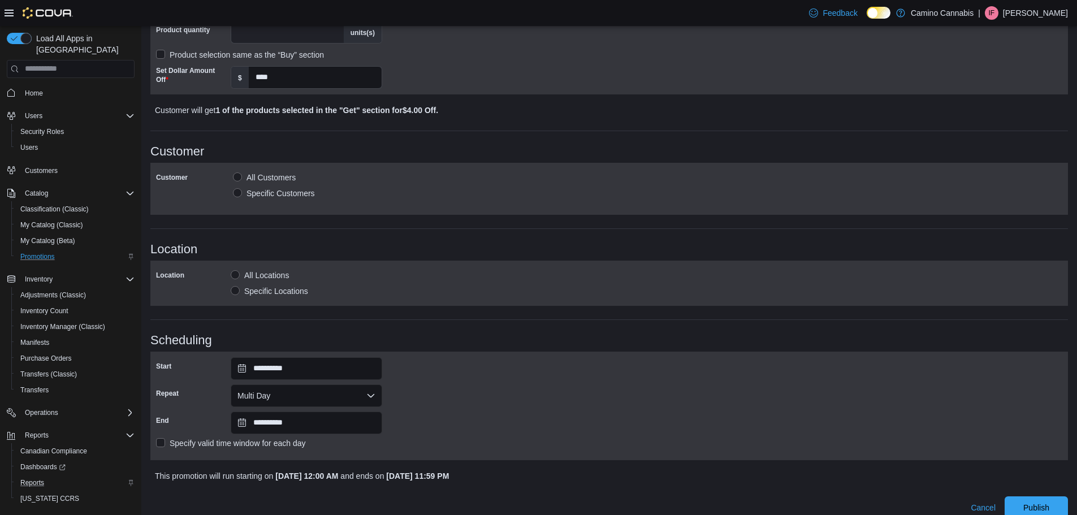
scroll to position [440, 0]
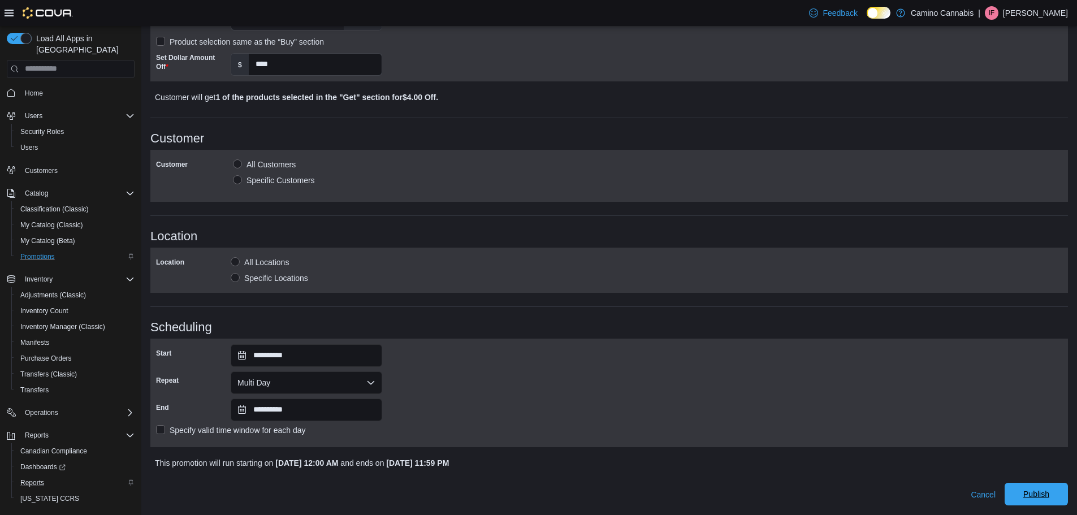
click at [1030, 488] on span "Publish" at bounding box center [1037, 494] width 50 height 23
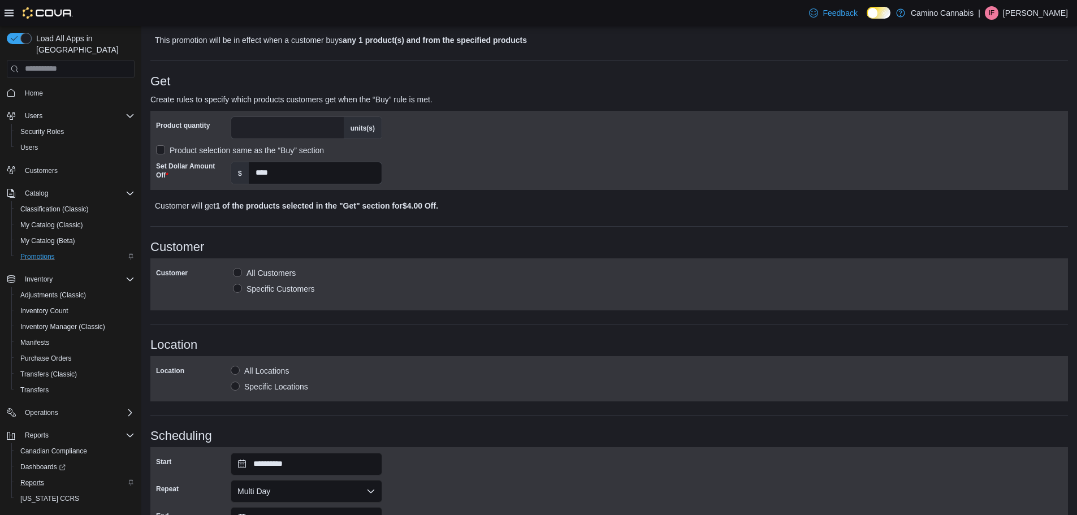
scroll to position [327, 0]
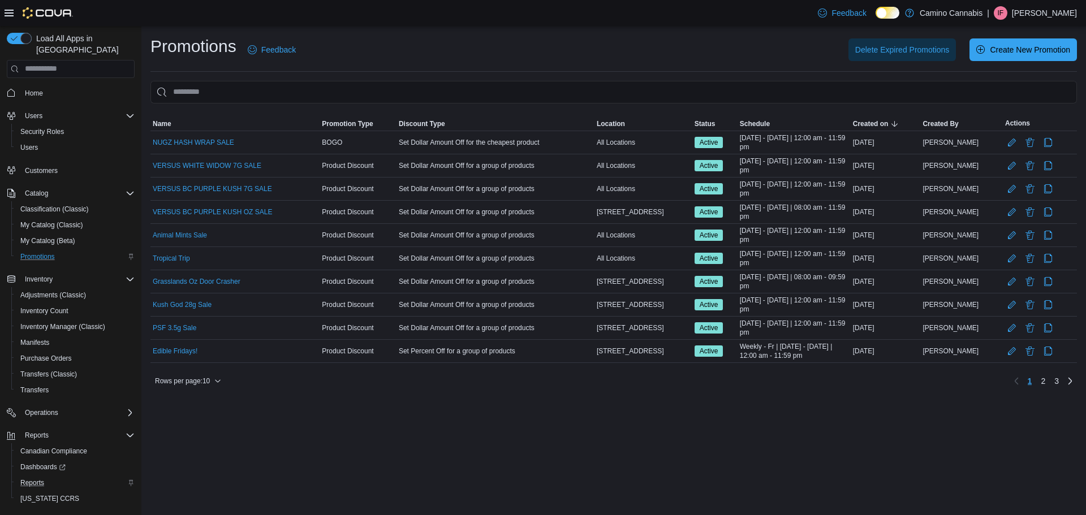
click at [51, 476] on div "Reports" at bounding box center [75, 483] width 119 height 14
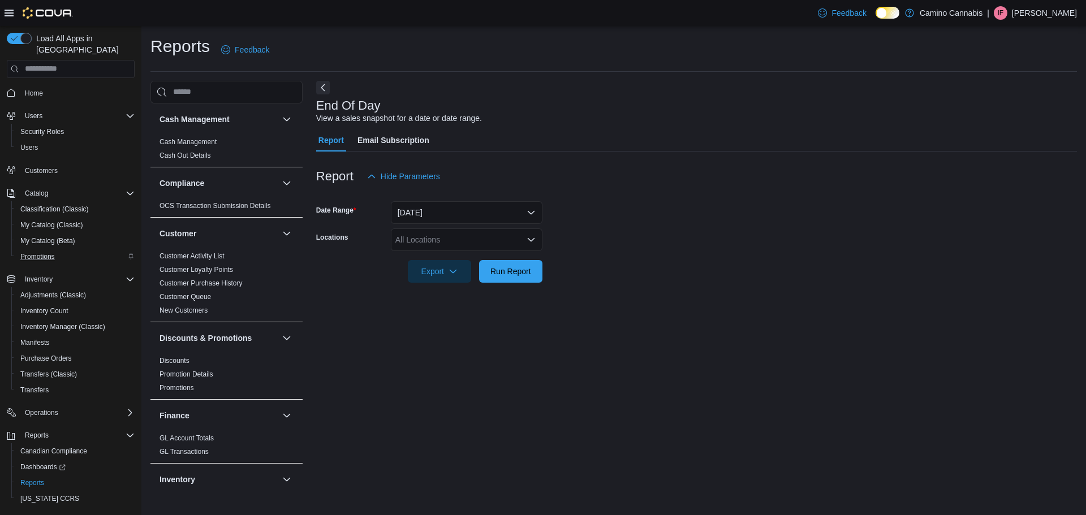
click at [425, 238] on div "All Locations" at bounding box center [467, 239] width 152 height 23
click at [443, 277] on span "[STREET_ADDRESS]" at bounding box center [454, 275] width 78 height 11
drag, startPoint x: 448, startPoint y: 321, endPoint x: 496, endPoint y: 273, distance: 67.6
click at [451, 318] on div "End Of Day View a sales snapshot for a date or date range. Report Email Subscri…" at bounding box center [696, 285] width 761 height 409
click at [501, 269] on span "Run Report" at bounding box center [510, 270] width 41 height 11
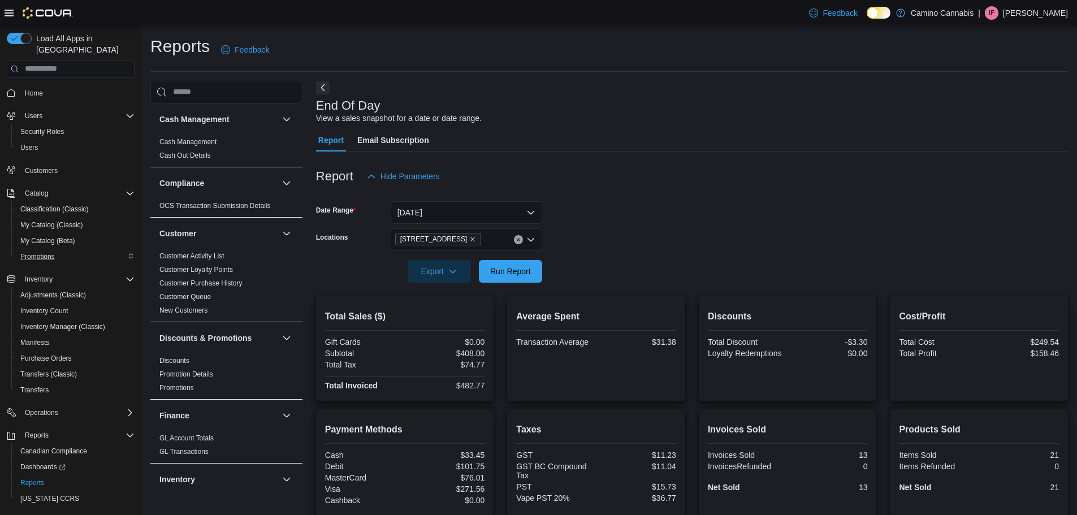
scroll to position [119, 0]
